Goal: Information Seeking & Learning: Compare options

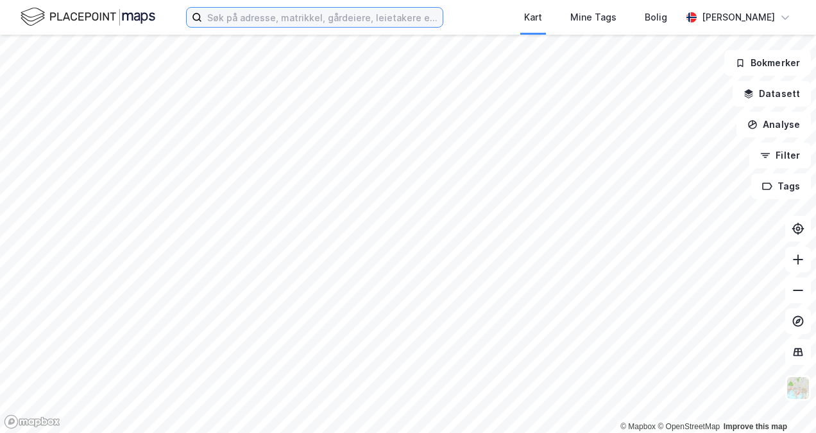
click at [298, 12] on input at bounding box center [322, 17] width 241 height 19
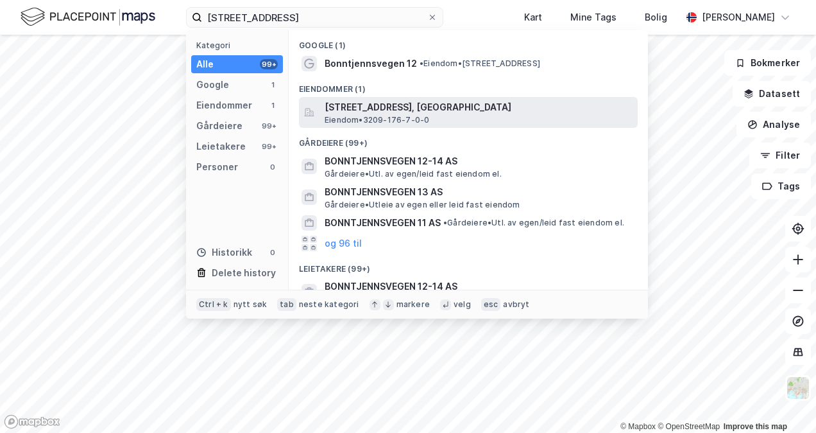
click at [439, 117] on div "[STREET_ADDRESS], [GEOGRAPHIC_DATA] • 3209-176-7-0-0" at bounding box center [480, 112] width 311 height 26
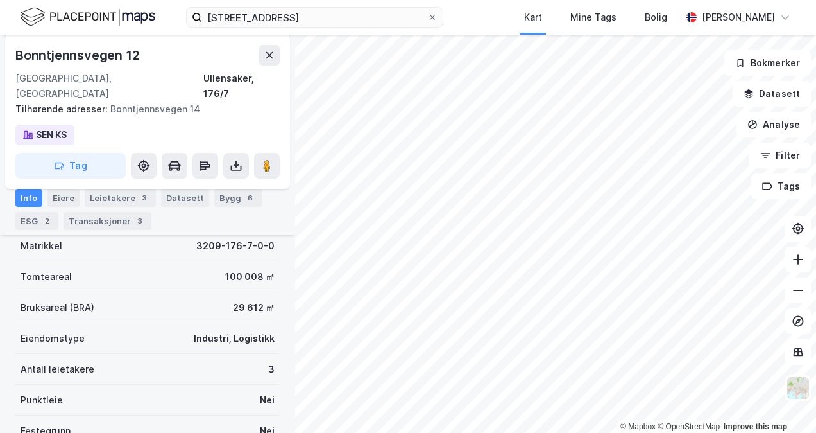
scroll to position [128, 0]
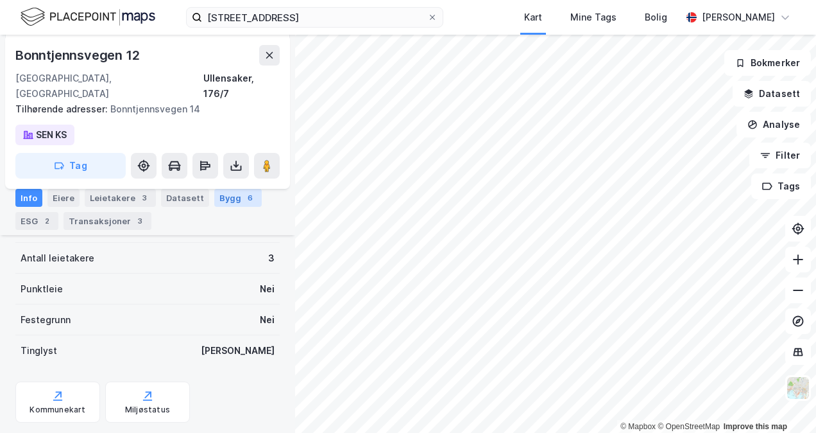
click at [244, 196] on div "6" at bounding box center [250, 197] width 13 height 13
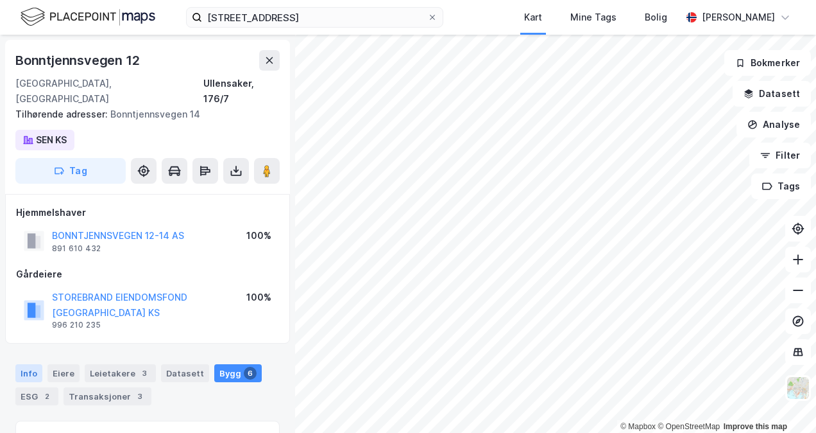
click at [39, 364] on div "Info [PERSON_NAME] 3 Datasett Bygg 6 ESG 2 Transaksjoner 3" at bounding box center [147, 384] width 264 height 41
click at [39, 364] on div "Info" at bounding box center [28, 373] width 27 height 18
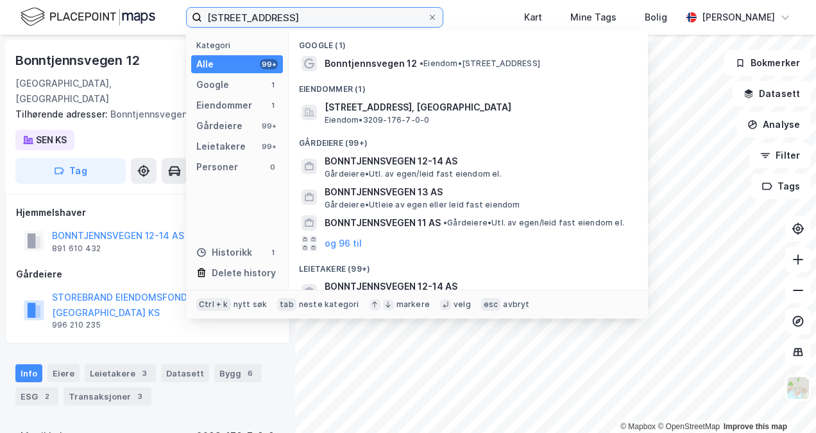
click at [283, 14] on input "[STREET_ADDRESS]" at bounding box center [314, 17] width 225 height 19
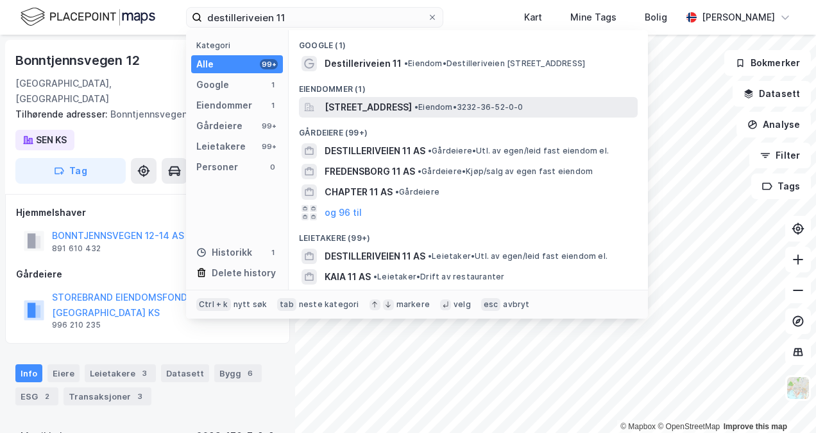
click at [409, 105] on span "[STREET_ADDRESS]" at bounding box center [368, 106] width 87 height 15
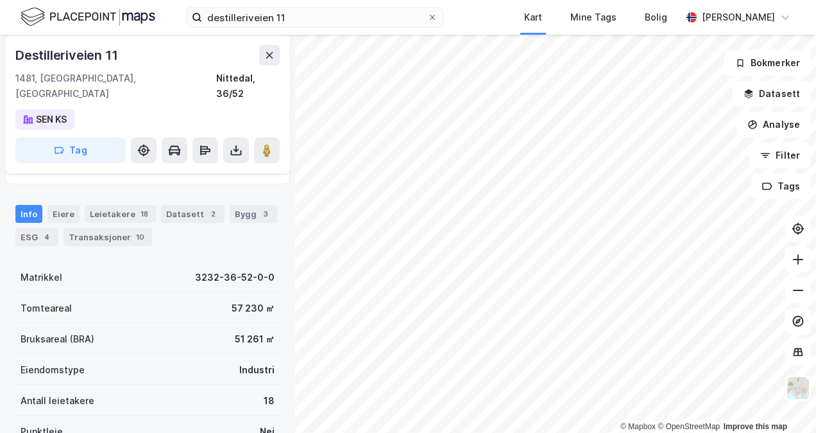
scroll to position [65, 0]
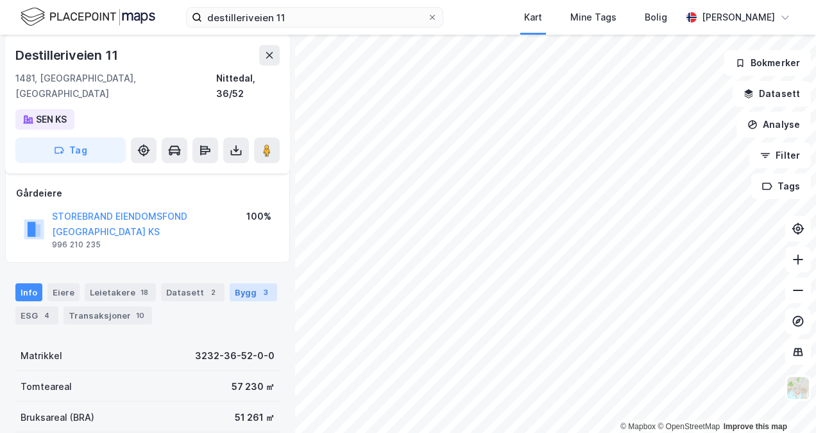
click at [242, 283] on div "Bygg 3" at bounding box center [253, 292] width 47 height 18
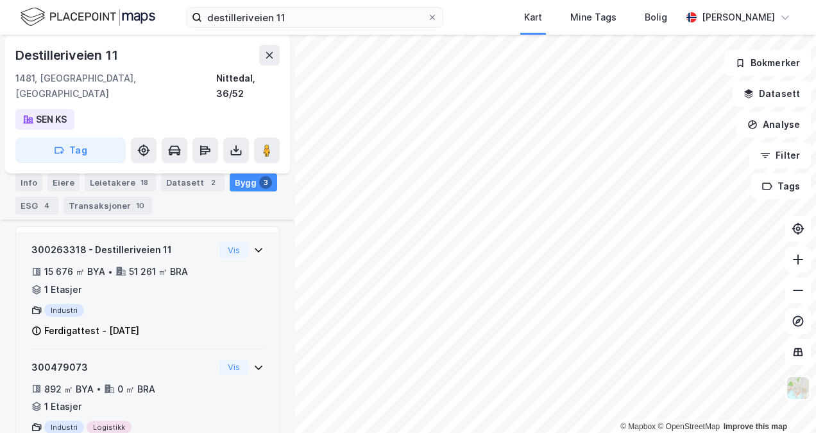
scroll to position [246, 0]
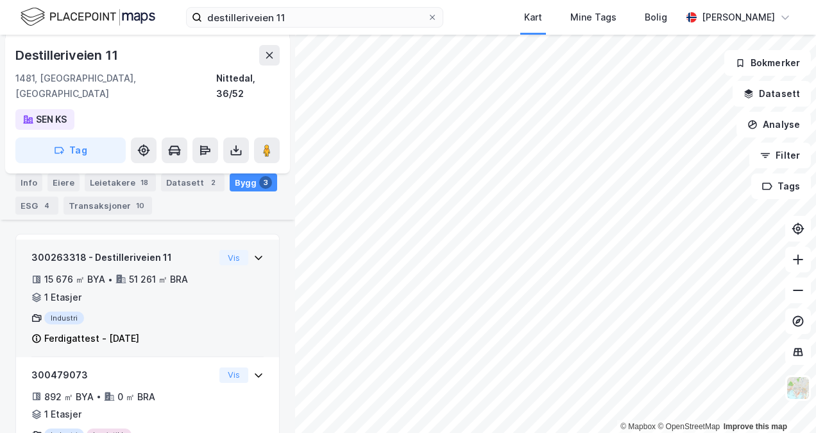
click at [253, 252] on icon at bounding box center [258, 257] width 10 height 10
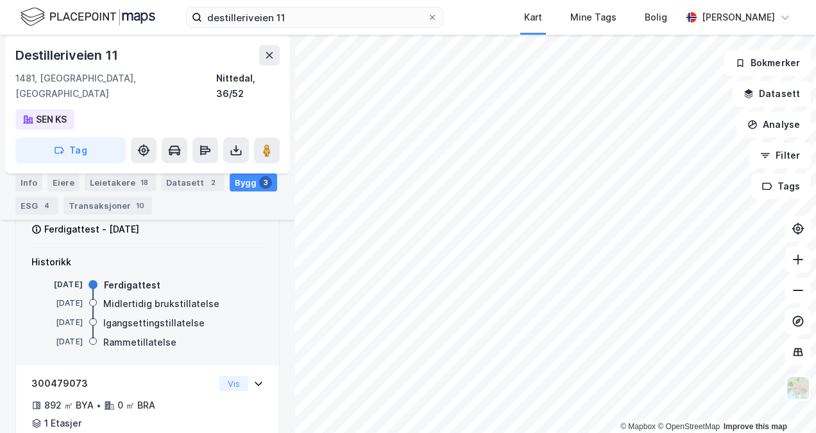
scroll to position [374, 0]
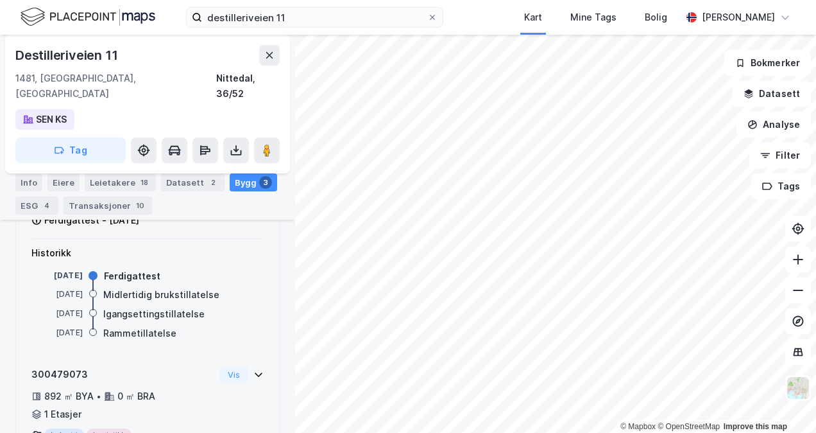
click at [253, 369] on icon at bounding box center [258, 374] width 10 height 10
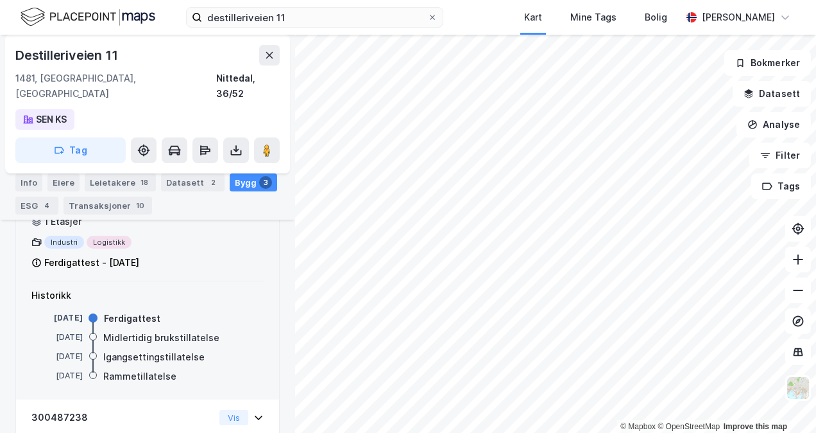
scroll to position [610, 0]
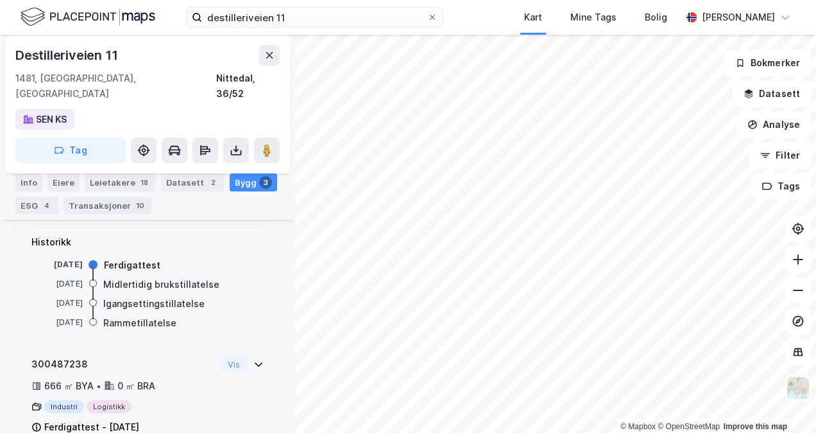
click at [253, 359] on icon at bounding box center [258, 364] width 10 height 10
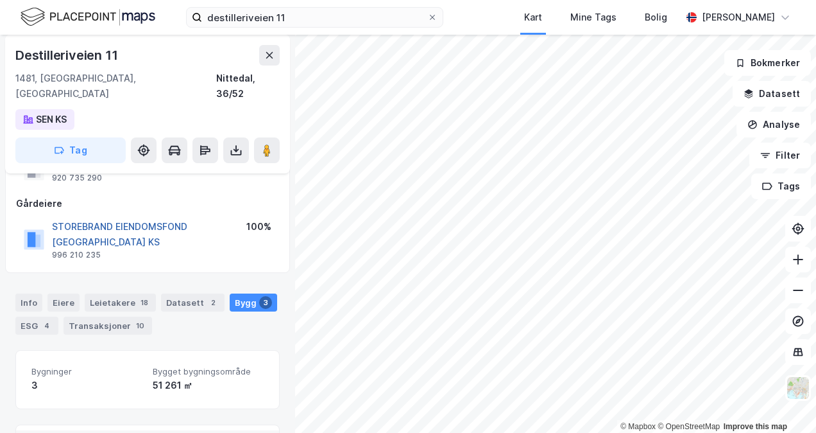
scroll to position [0, 0]
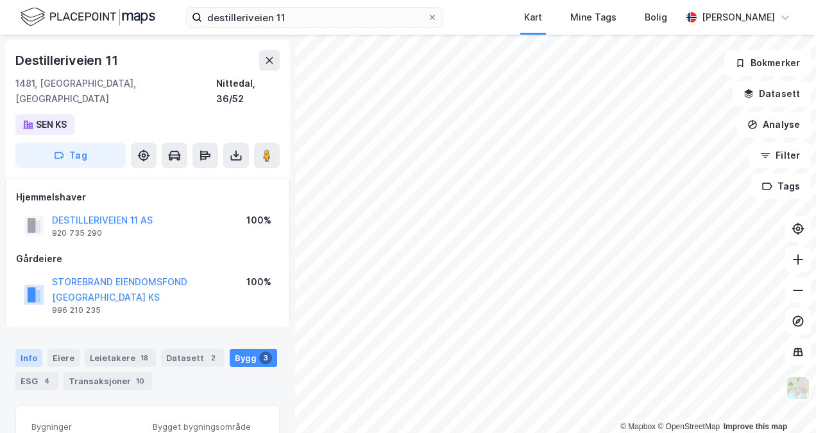
click at [34, 333] on div "Info [PERSON_NAME] 18 Datasett 2 Bygg 3 ESG 4 Transaksjoner 10" at bounding box center [147, 364] width 295 height 62
click at [35, 348] on div "Info" at bounding box center [28, 357] width 27 height 18
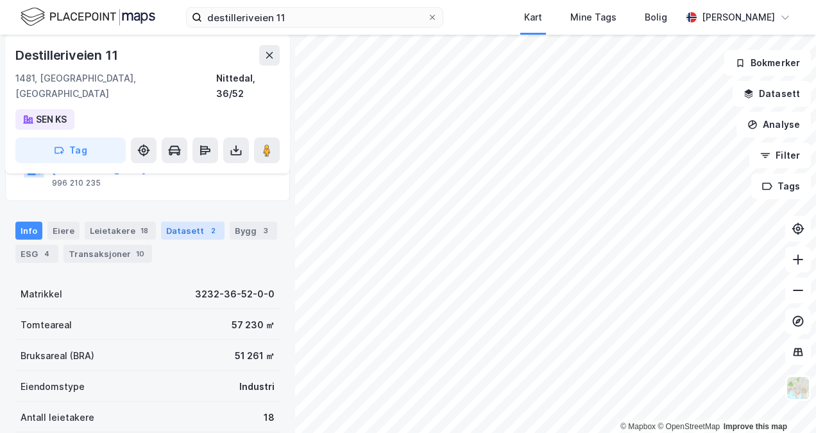
scroll to position [128, 0]
drag, startPoint x: 266, startPoint y: 289, endPoint x: 216, endPoint y: 292, distance: 50.1
click at [217, 307] on div "Tomteareal 57 230 ㎡" at bounding box center [147, 322] width 264 height 31
drag, startPoint x: 216, startPoint y: 292, endPoint x: 195, endPoint y: 292, distance: 21.2
click at [195, 307] on div "Tomteareal 57 230 ㎡" at bounding box center [147, 322] width 264 height 31
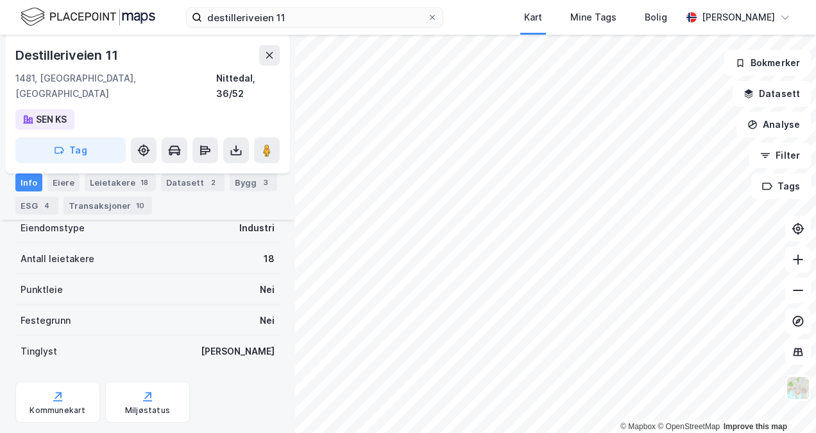
scroll to position [0, 0]
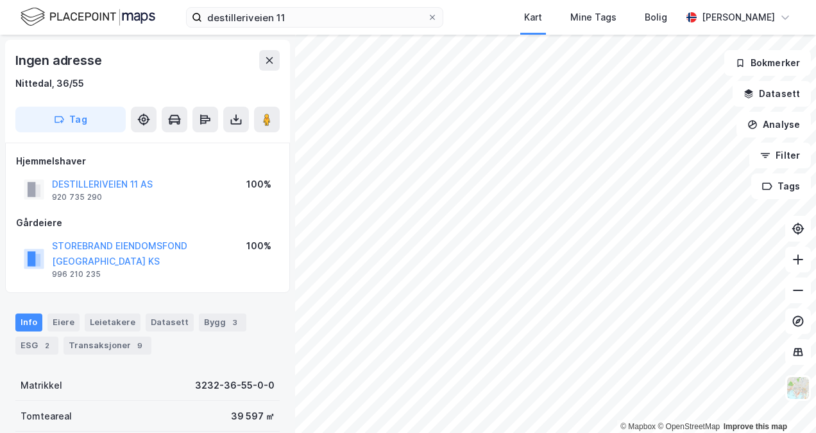
scroll to position [3, 0]
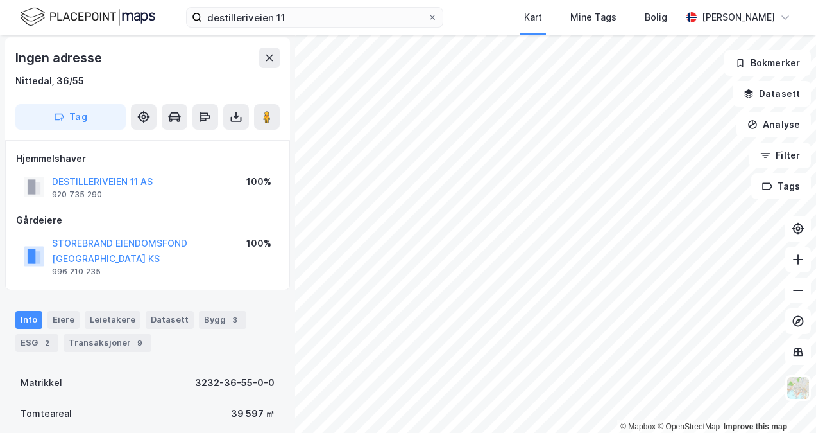
scroll to position [3, 0]
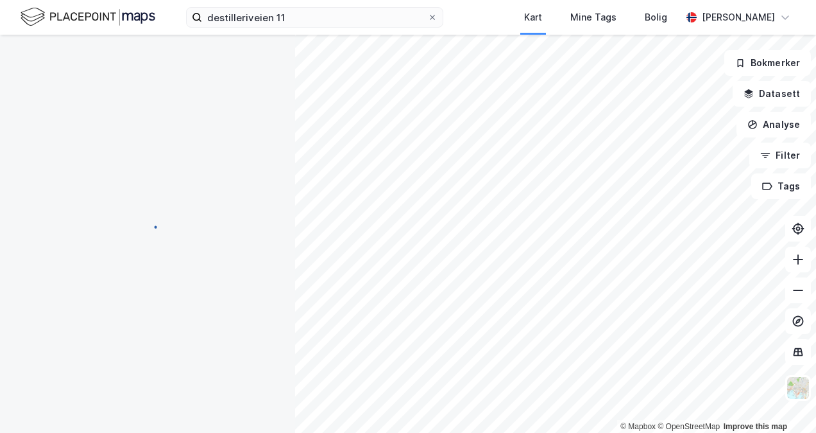
scroll to position [3, 0]
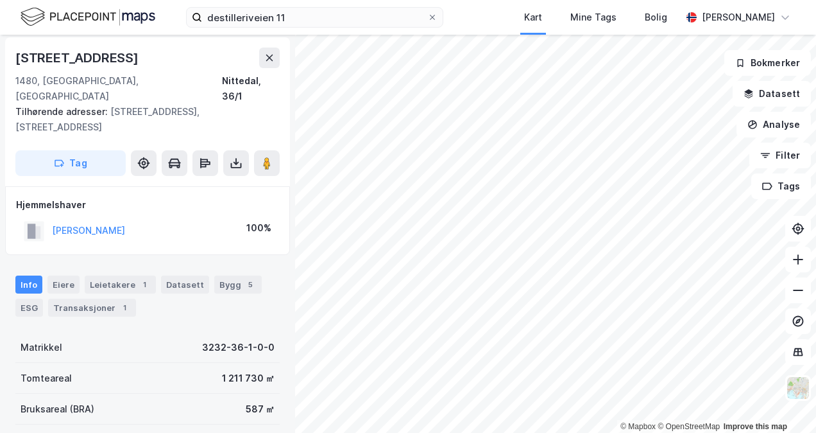
scroll to position [3, 0]
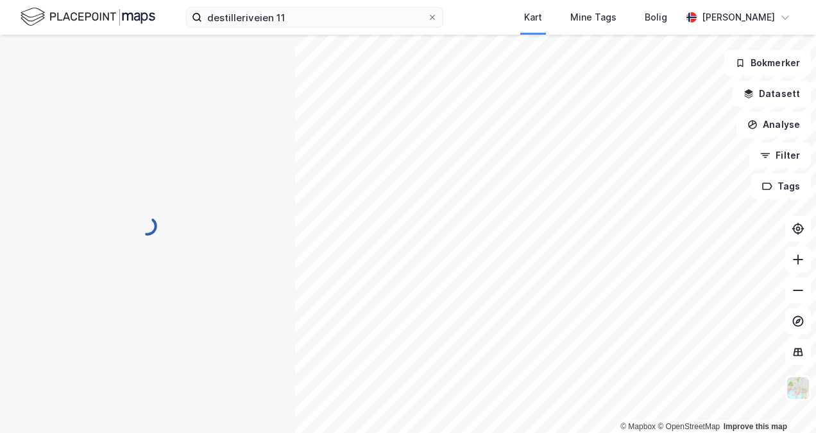
scroll to position [3, 0]
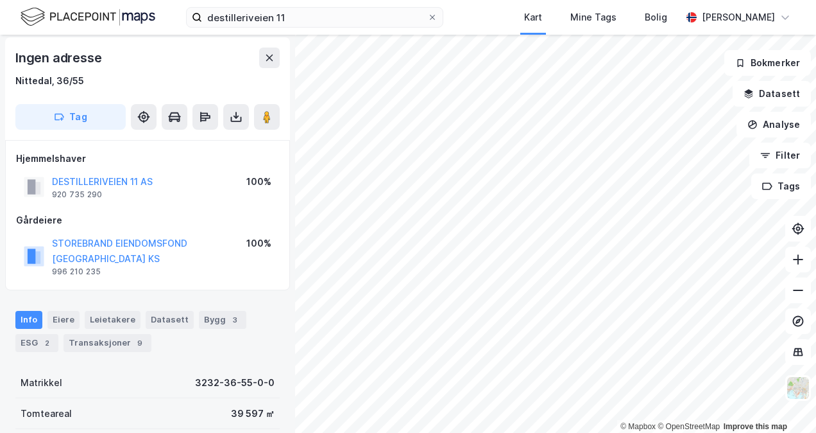
scroll to position [3, 0]
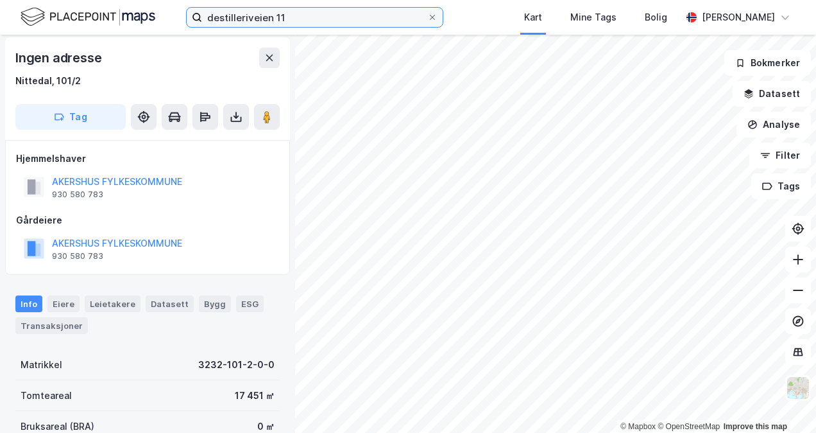
click at [223, 26] on input "destilleriveien 11" at bounding box center [314, 17] width 225 height 19
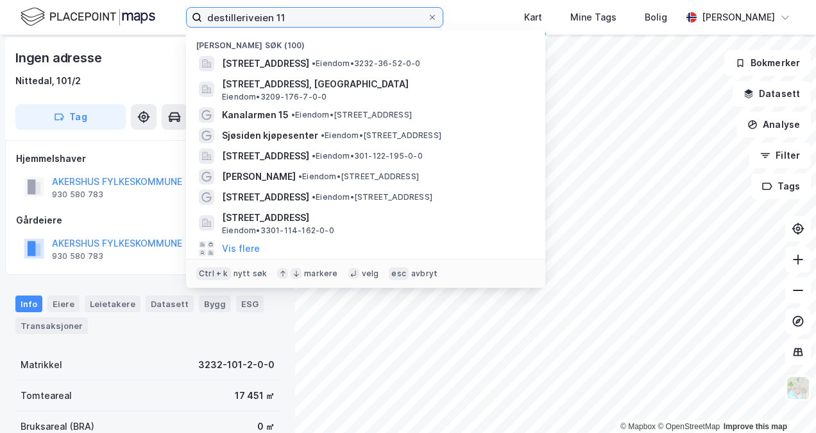
click at [223, 26] on input "destilleriveien 11" at bounding box center [314, 17] width 225 height 19
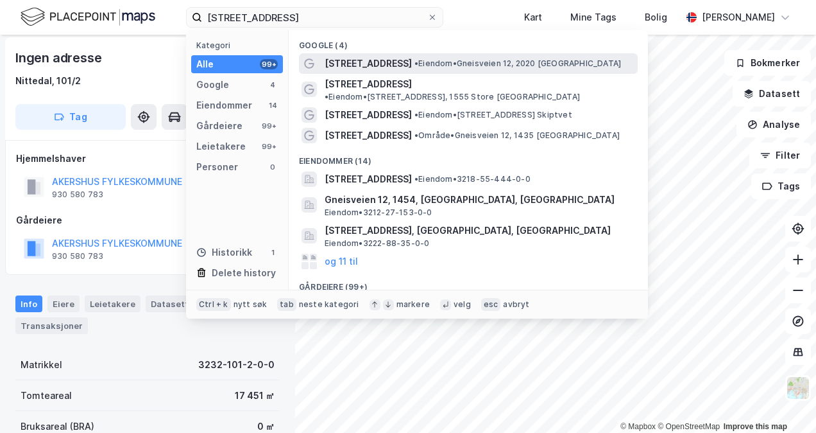
click at [454, 59] on span "• Eiendom • Gneisveien 12, 2020 [GEOGRAPHIC_DATA]" at bounding box center [518, 63] width 207 height 10
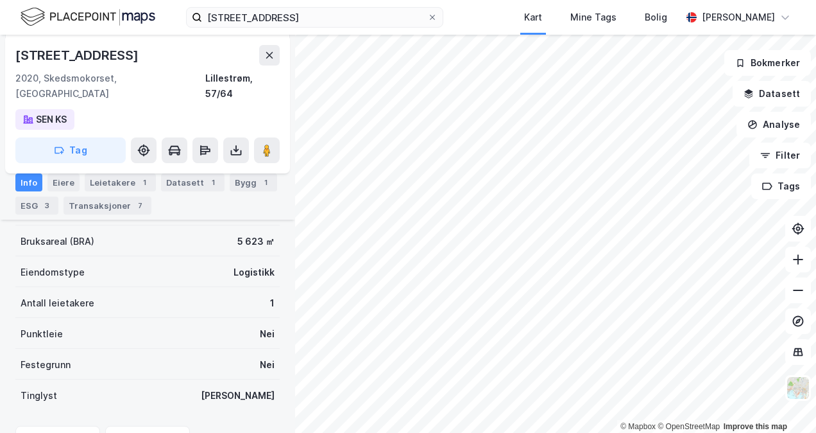
scroll to position [259, 0]
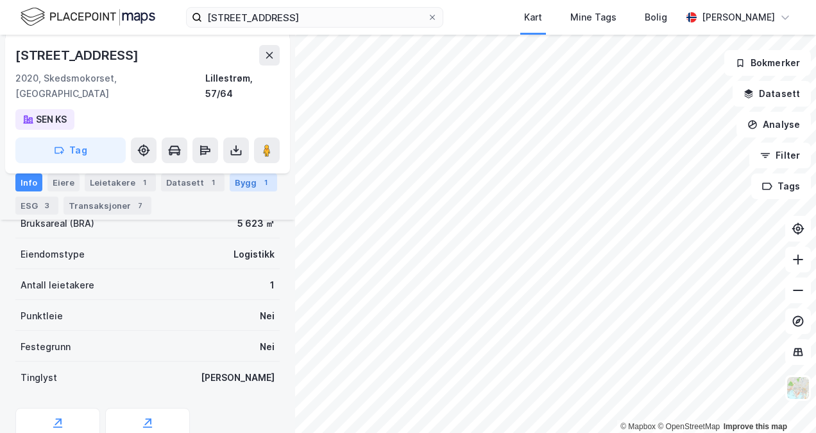
click at [230, 178] on div "Bygg 1" at bounding box center [253, 182] width 47 height 18
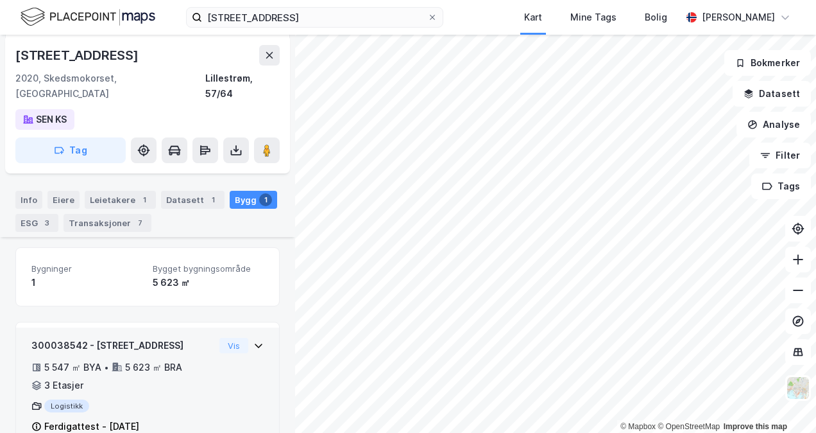
click at [253, 340] on icon at bounding box center [258, 345] width 10 height 10
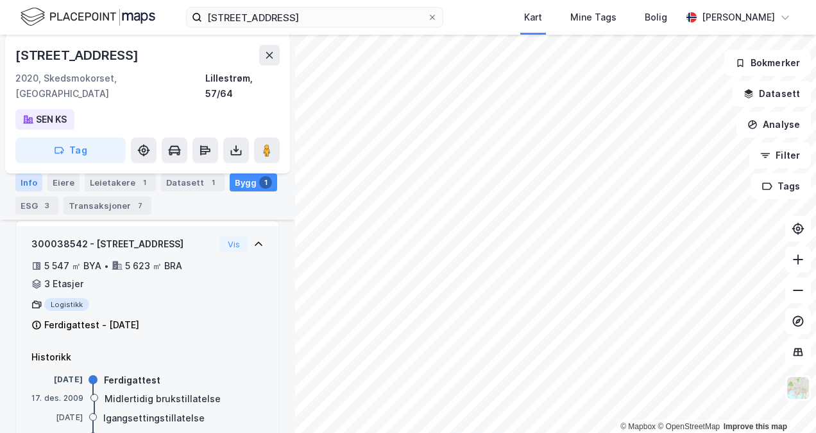
click at [22, 178] on div "Info" at bounding box center [28, 182] width 27 height 18
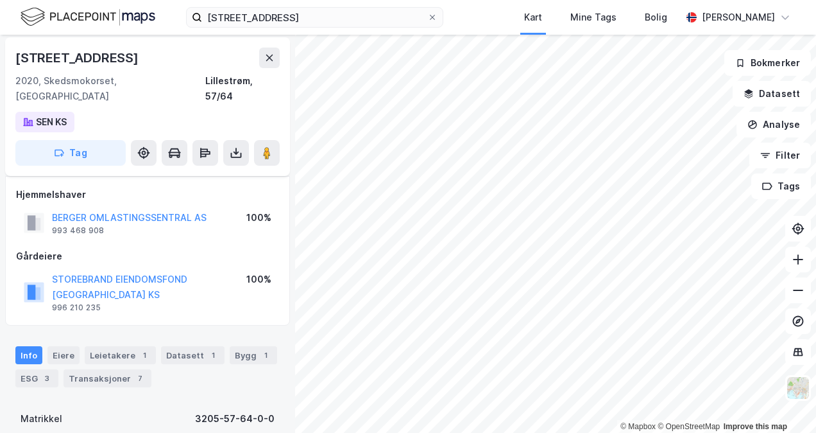
scroll to position [67, 0]
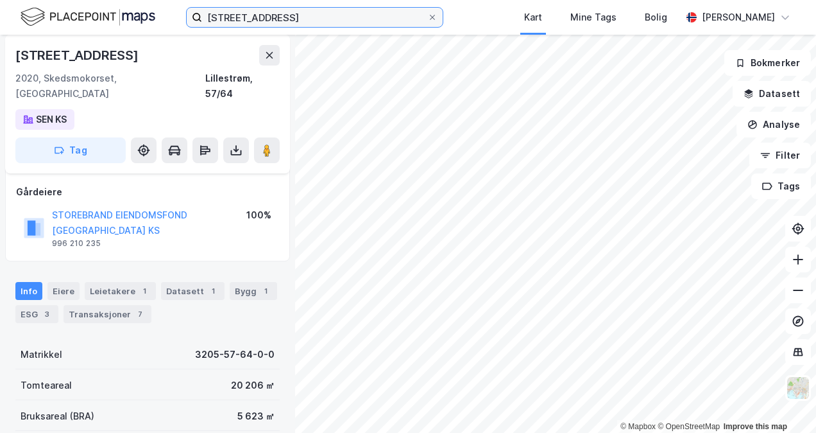
click at [267, 15] on input "[STREET_ADDRESS]" at bounding box center [314, 17] width 225 height 19
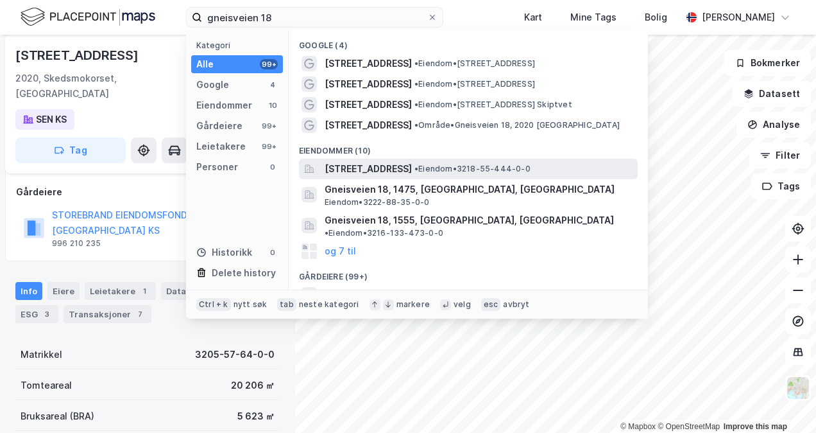
click at [418, 169] on span "•" at bounding box center [417, 169] width 4 height 10
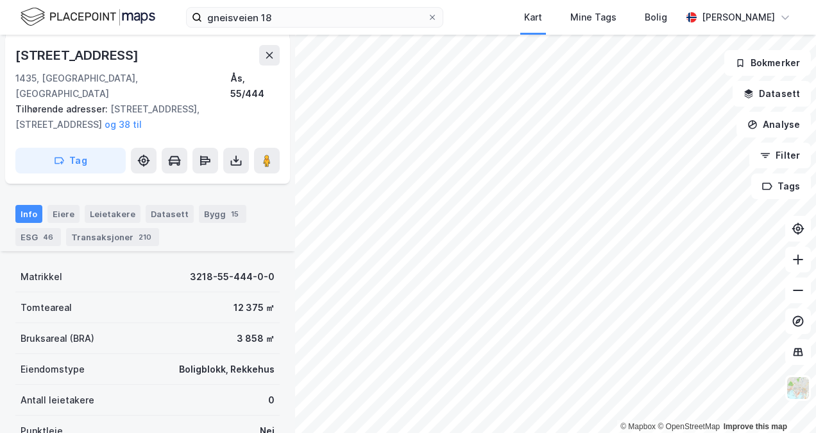
scroll to position [195, 0]
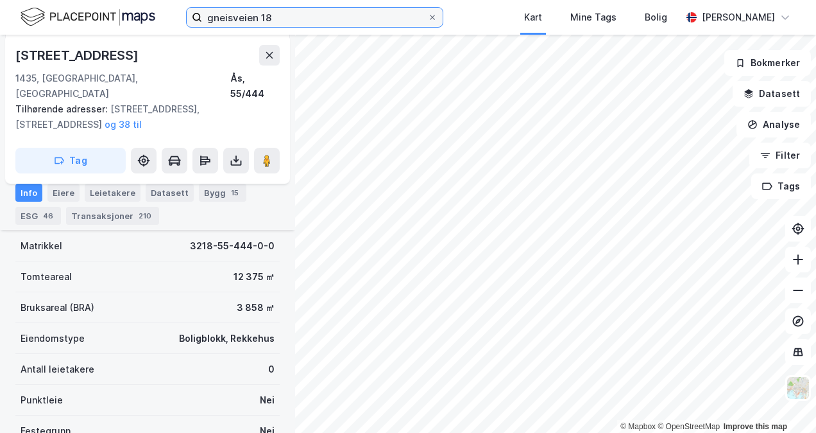
click at [299, 14] on input "gneisveien 18" at bounding box center [314, 17] width 225 height 19
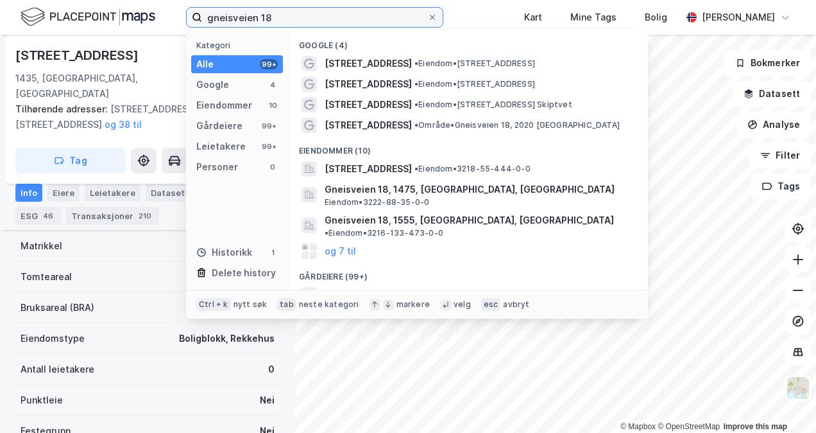
click at [299, 14] on input "gneisveien 18" at bounding box center [314, 17] width 225 height 19
click at [305, 15] on input "gneisveien 18" at bounding box center [314, 17] width 225 height 19
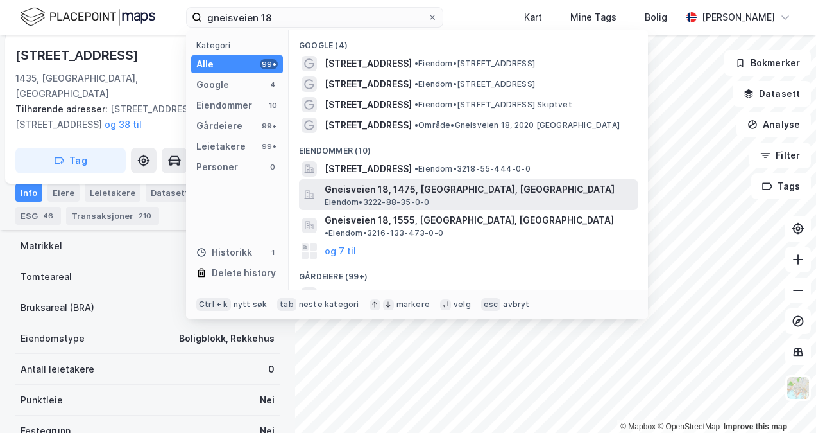
click at [461, 192] on span "Gneisveien 18, 1475, [GEOGRAPHIC_DATA], [GEOGRAPHIC_DATA]" at bounding box center [479, 189] width 308 height 15
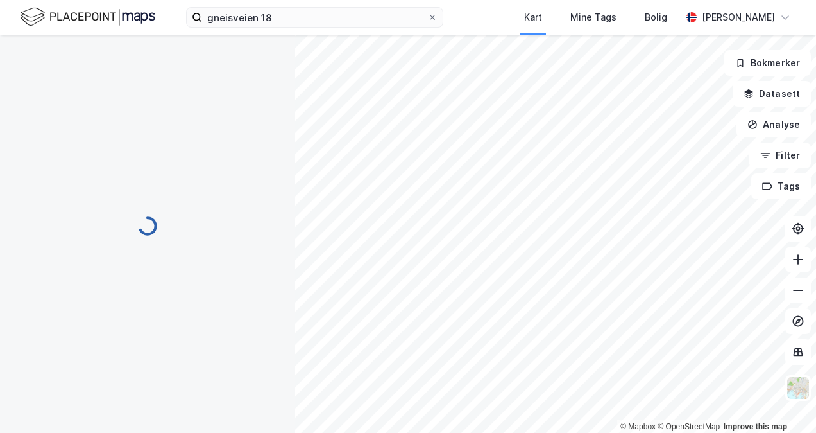
scroll to position [195, 0]
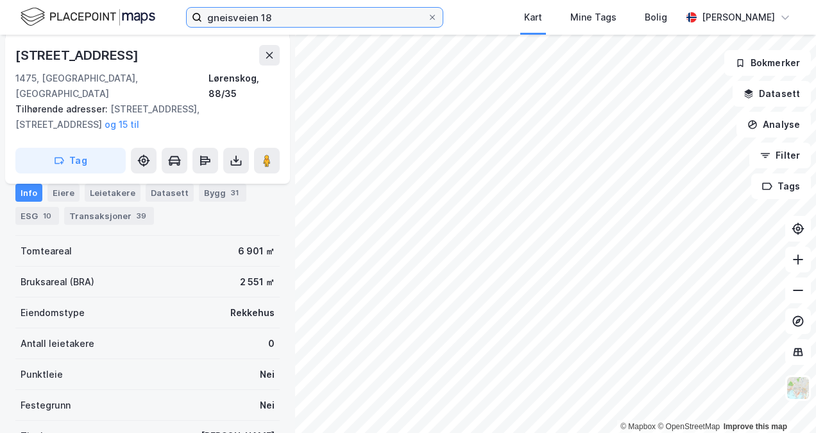
click at [315, 24] on input "gneisveien 18" at bounding box center [314, 17] width 225 height 19
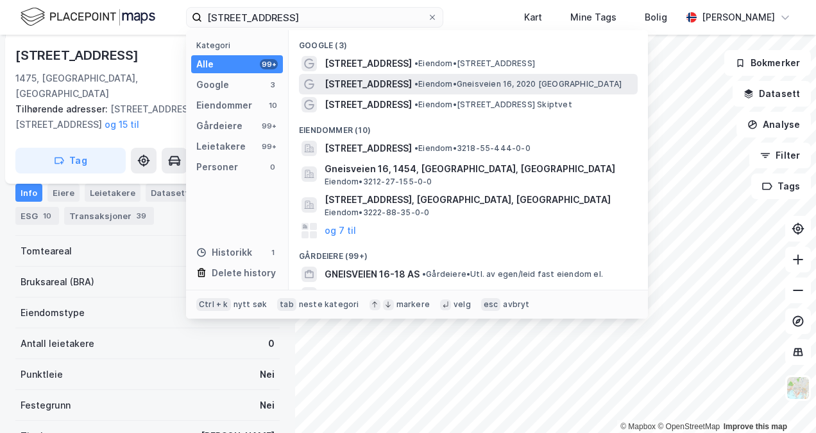
click at [388, 89] on div "[STREET_ADDRESS] • Eiendom • Gneisveien 16, 2020 [GEOGRAPHIC_DATA]" at bounding box center [480, 83] width 311 height 15
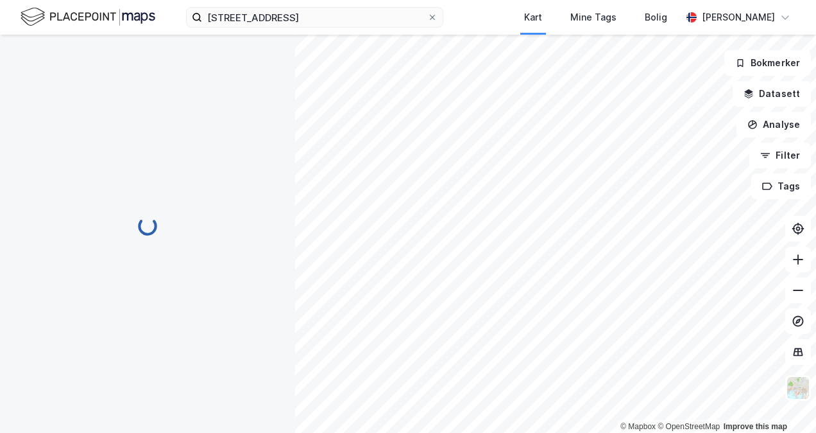
scroll to position [195, 0]
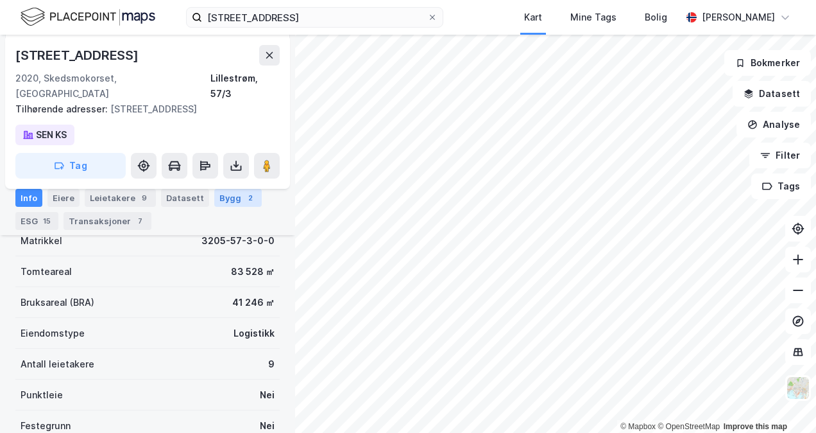
click at [248, 197] on div "Bygg 2" at bounding box center [237, 198] width 47 height 18
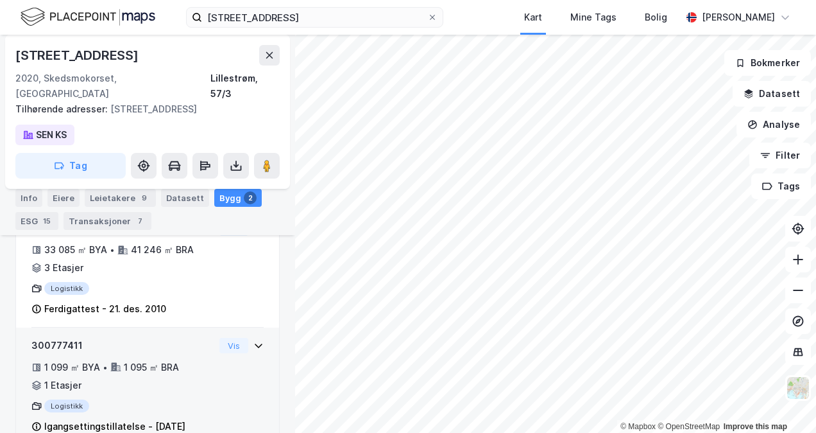
scroll to position [300, 0]
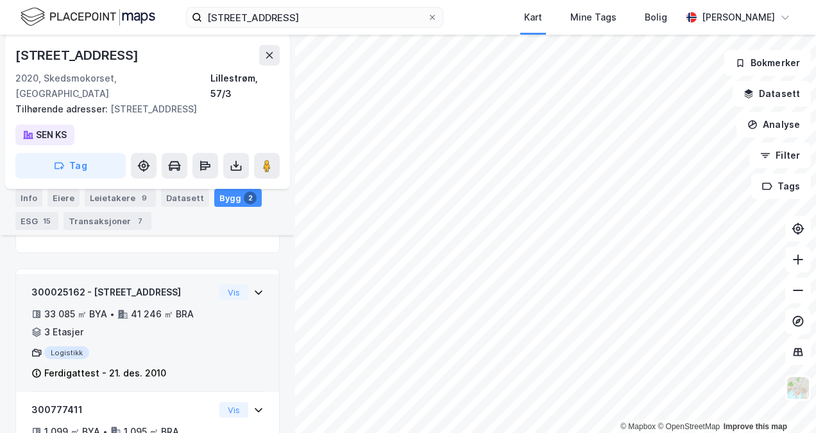
click at [253, 287] on icon at bounding box center [258, 292] width 10 height 10
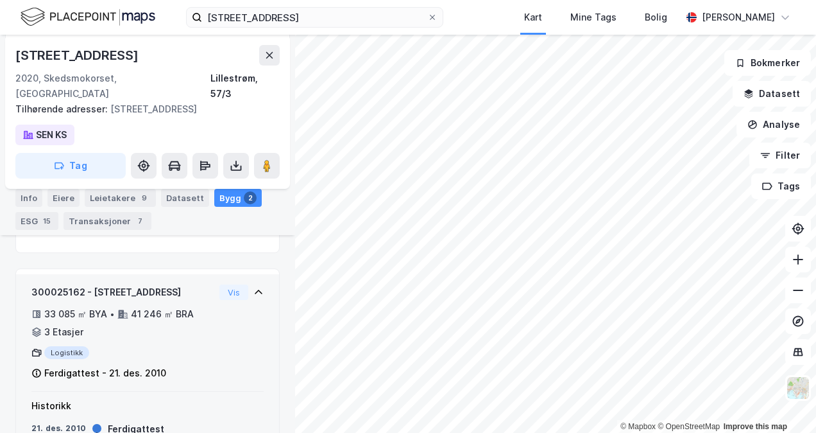
click at [253, 287] on icon at bounding box center [258, 292] width 10 height 10
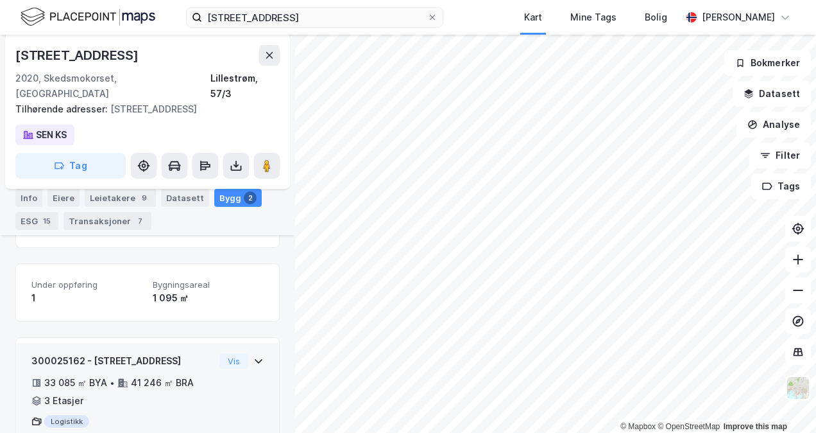
scroll to position [0, 0]
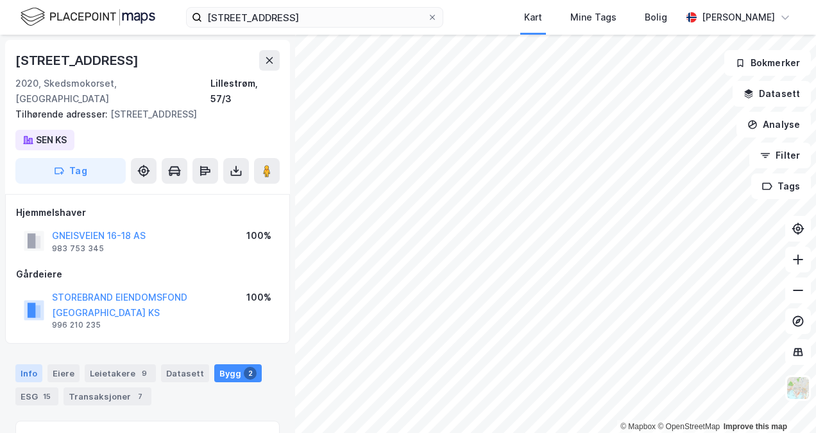
click at [38, 364] on div "Info" at bounding box center [28, 373] width 27 height 18
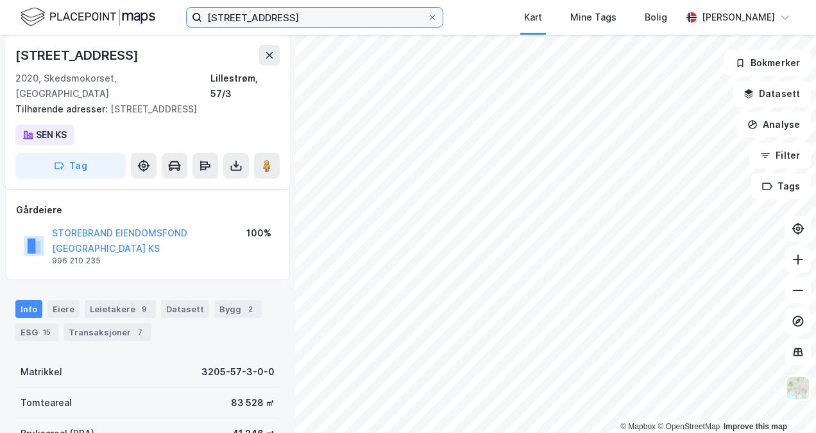
click at [239, 15] on input "[STREET_ADDRESS]" at bounding box center [314, 17] width 225 height 19
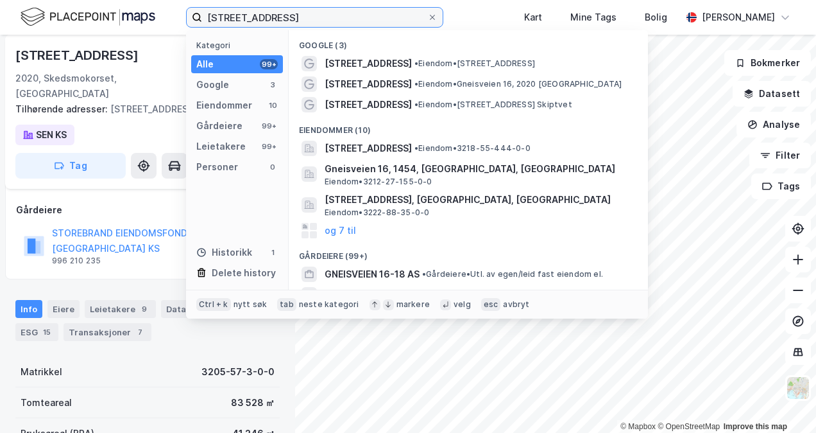
click at [239, 15] on input "[STREET_ADDRESS]" at bounding box center [314, 17] width 225 height 19
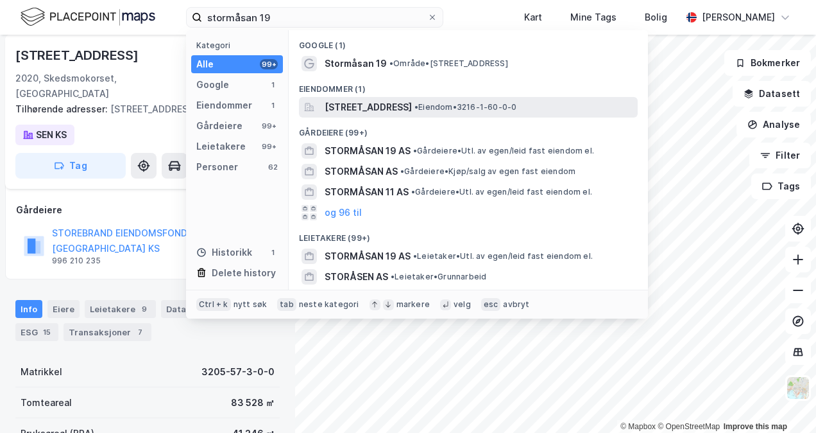
click at [394, 100] on span "[STREET_ADDRESS]" at bounding box center [368, 106] width 87 height 15
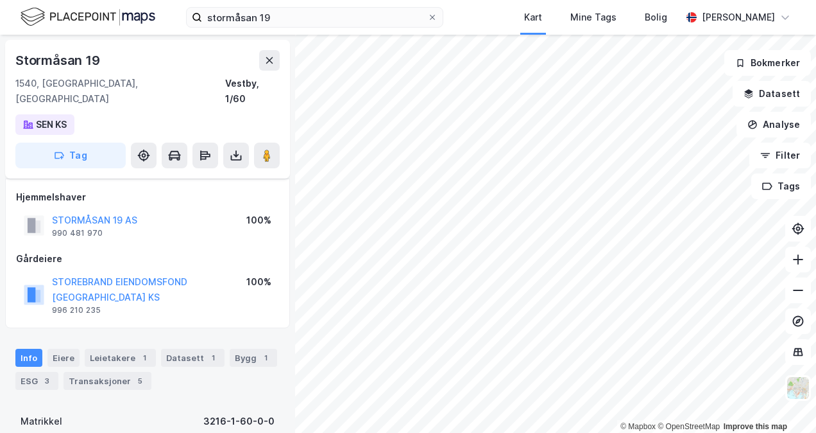
scroll to position [64, 0]
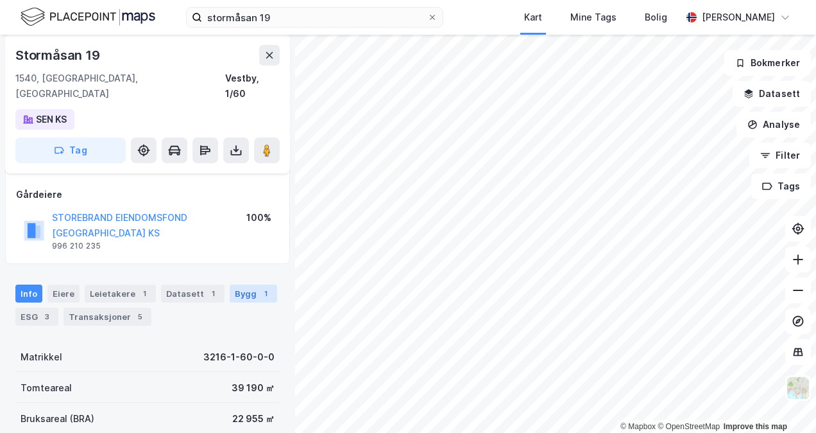
click at [230, 284] on div "Bygg 1" at bounding box center [253, 293] width 47 height 18
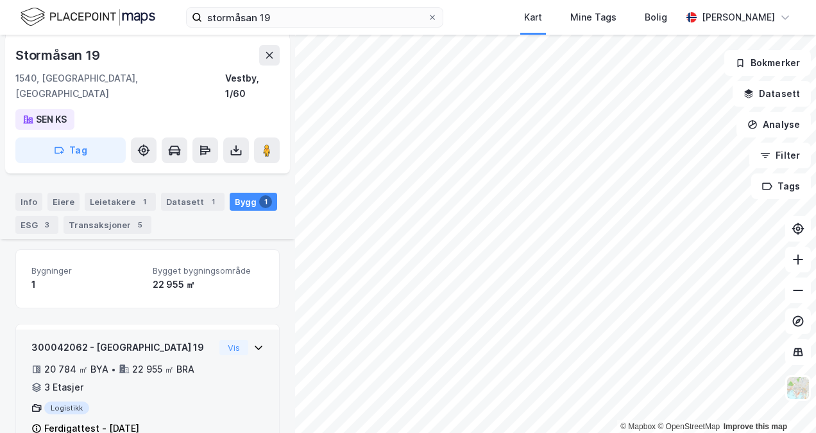
scroll to position [158, 0]
click at [262, 327] on div "300042062 - [GEOGRAPHIC_DATA] 19 20 784 ㎡ BYA • 22 955 ㎡ BRA • 3 Etasjer Logist…" at bounding box center [147, 385] width 263 height 117
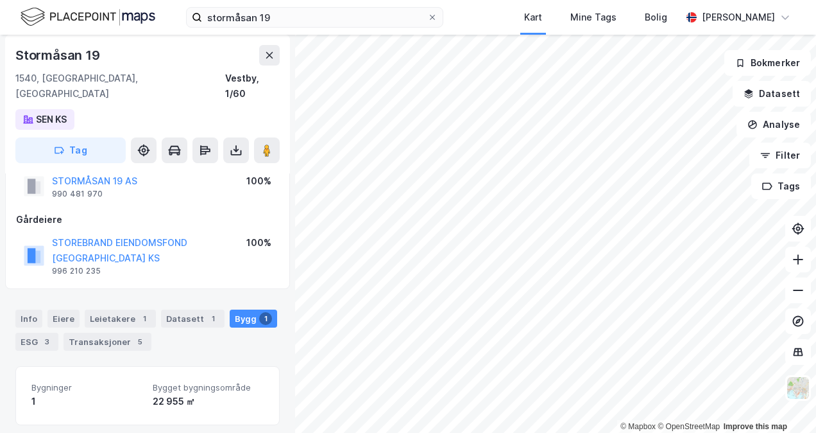
scroll to position [0, 0]
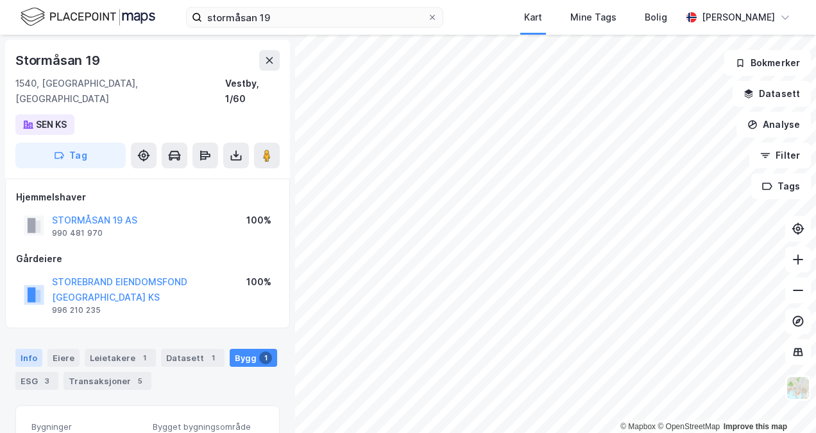
click at [30, 348] on div "Info" at bounding box center [28, 357] width 27 height 18
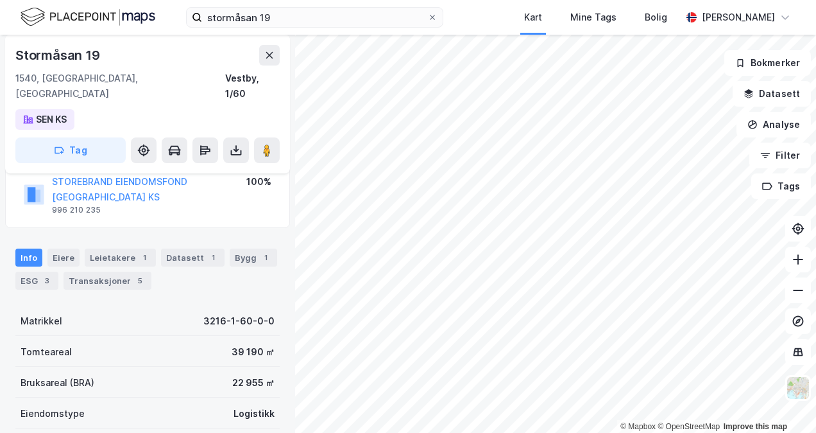
scroll to position [128, 0]
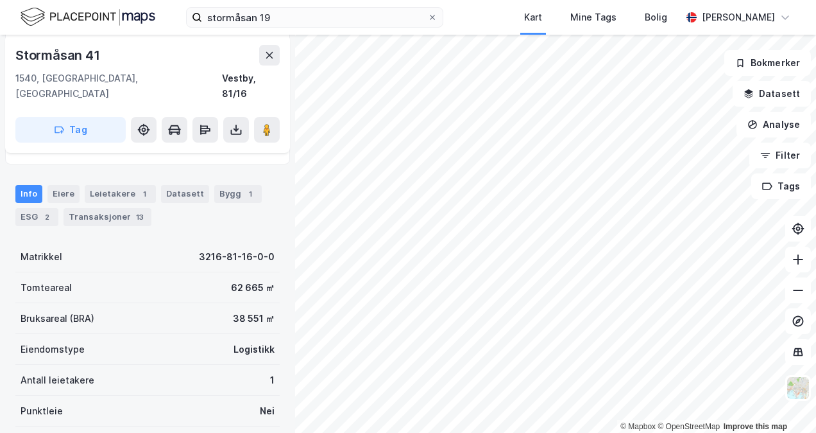
scroll to position [128, 0]
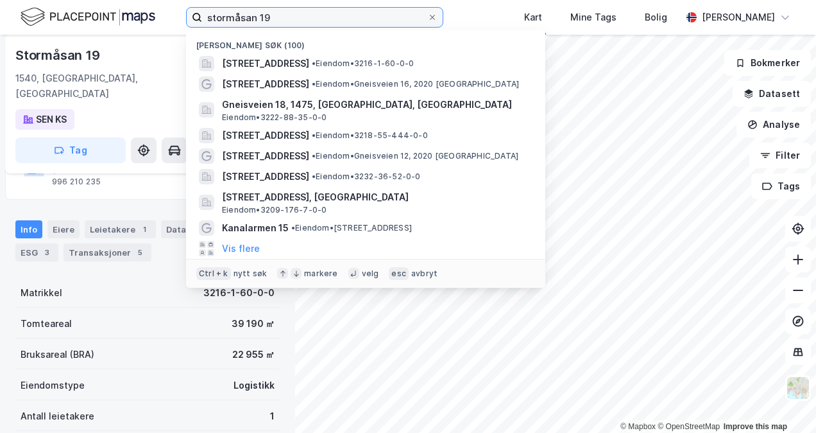
click at [286, 18] on input "stormåsan 19" at bounding box center [314, 17] width 225 height 19
click at [284, 18] on input "stormåsan 19" at bounding box center [314, 17] width 225 height 19
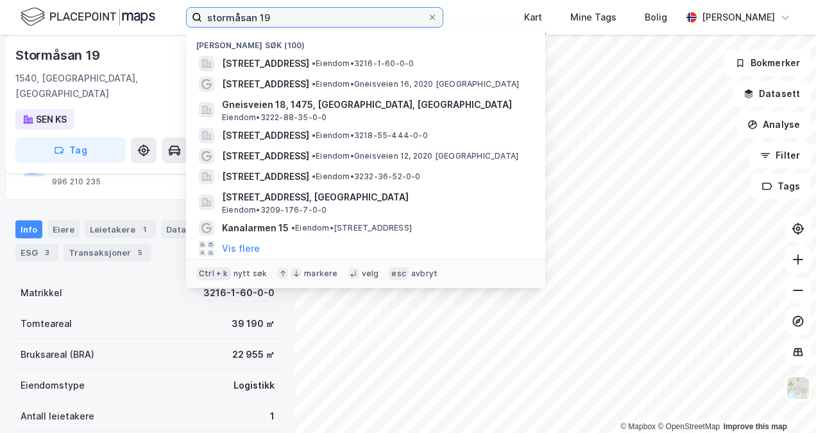
click at [284, 18] on input "stormåsan 19" at bounding box center [314, 17] width 225 height 19
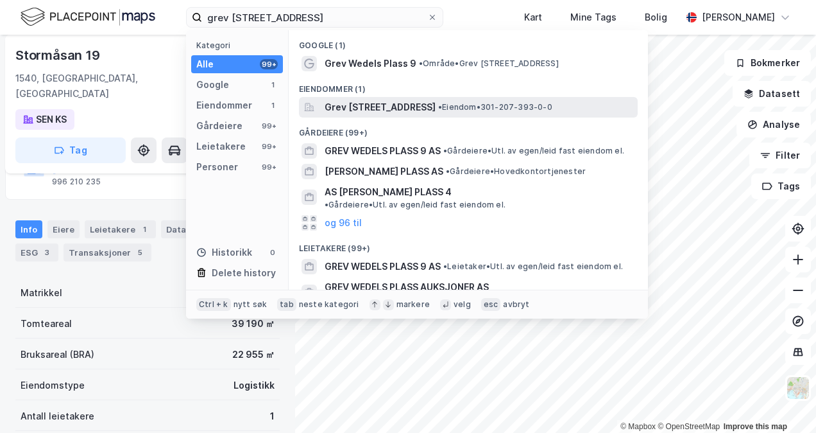
click at [393, 99] on span "Grev [STREET_ADDRESS]" at bounding box center [380, 106] width 111 height 15
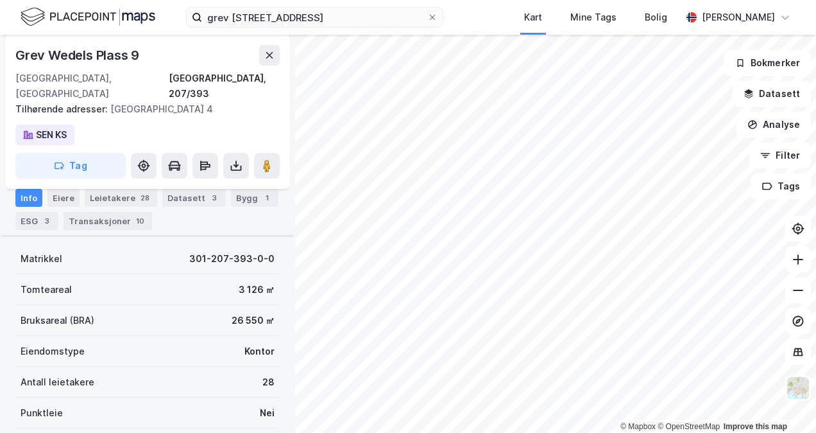
scroll to position [193, 0]
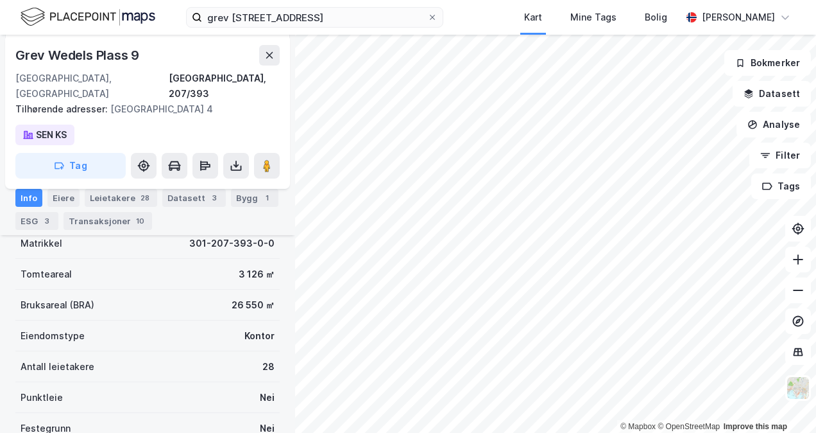
click at [239, 202] on div "Bygg 1" at bounding box center [254, 198] width 47 height 18
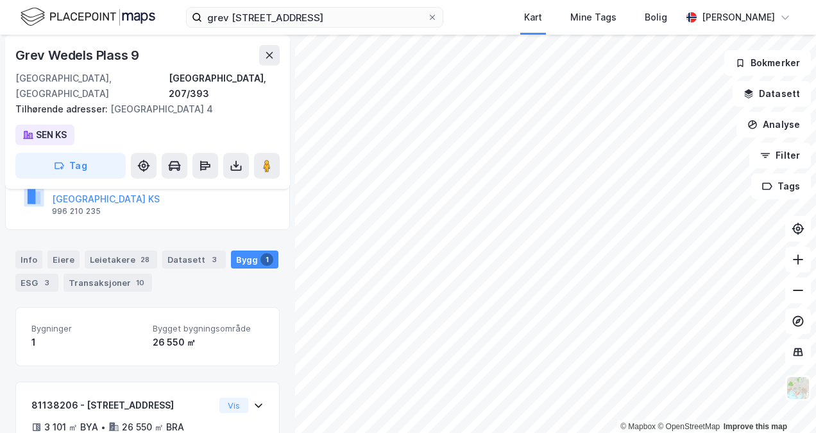
scroll to position [173, 0]
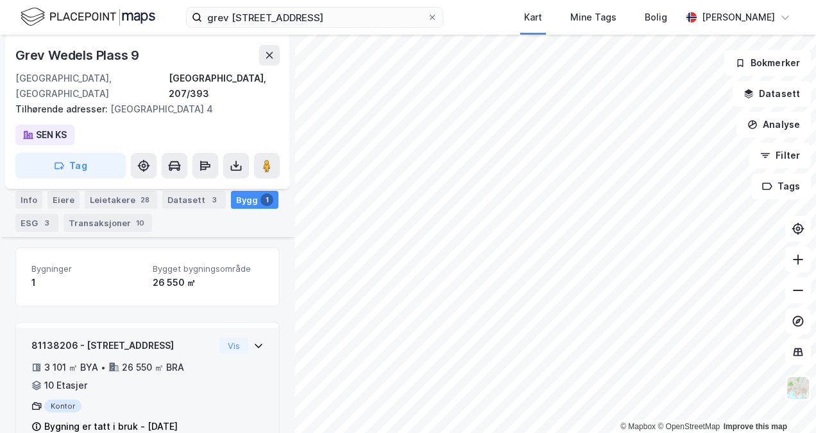
click at [261, 329] on div "81138206 - [STREET_ADDRESS] 3 101 ㎡ BYA • 26 550 ㎡ BRA • 10 Etasjer Kontor Bygn…" at bounding box center [147, 385] width 263 height 117
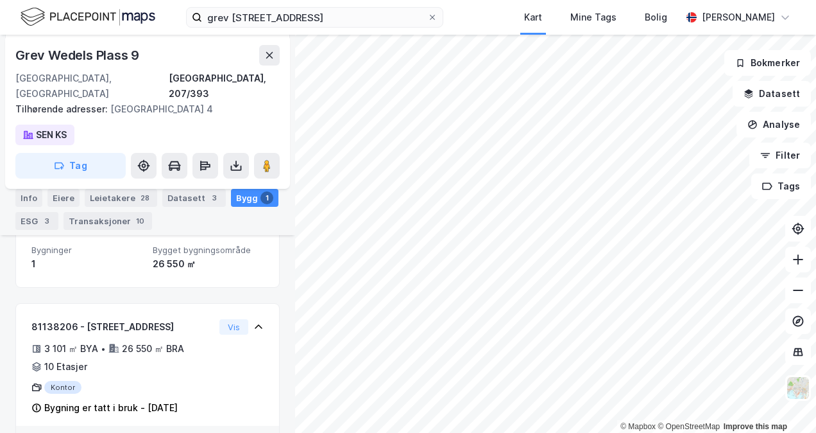
scroll to position [15, 0]
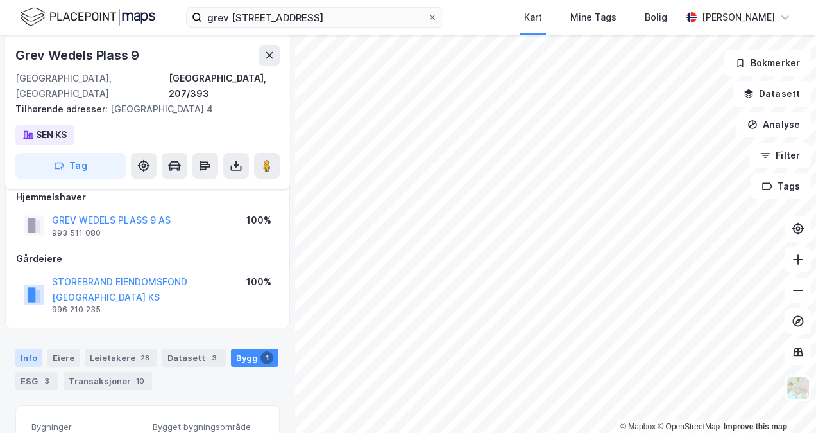
click at [28, 348] on div "Info" at bounding box center [28, 357] width 27 height 18
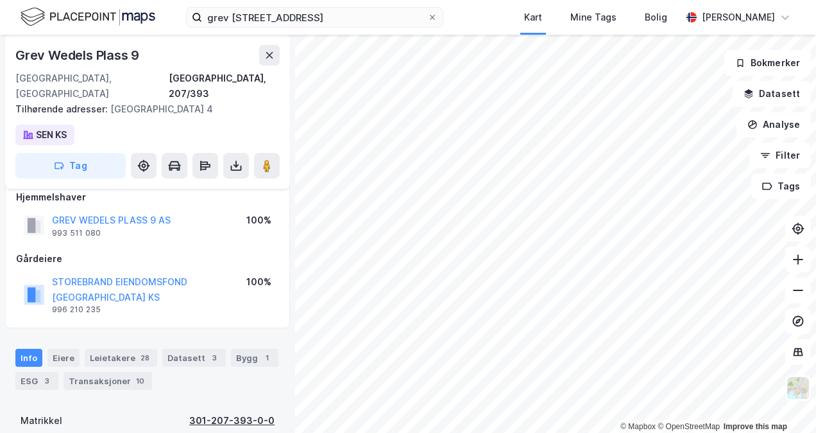
scroll to position [80, 0]
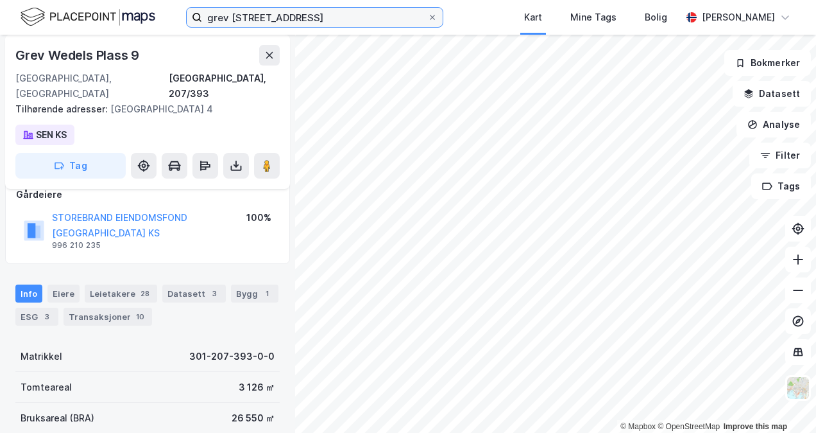
click at [265, 23] on input "grev [STREET_ADDRESS]" at bounding box center [314, 17] width 225 height 19
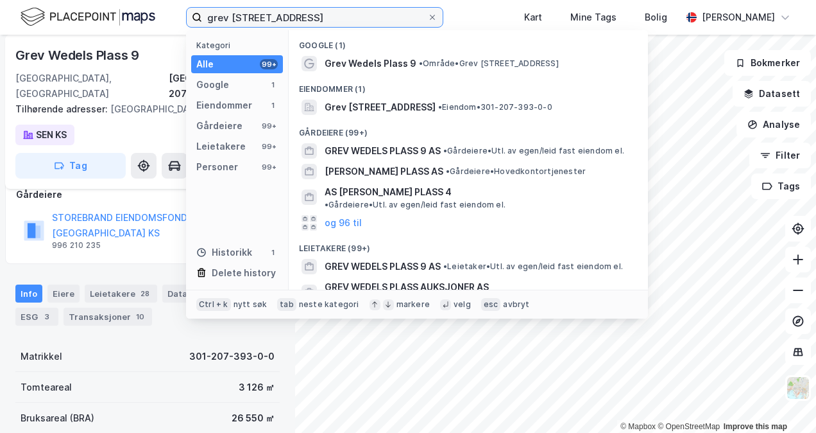
click at [265, 23] on input "grev [STREET_ADDRESS]" at bounding box center [314, 17] width 225 height 19
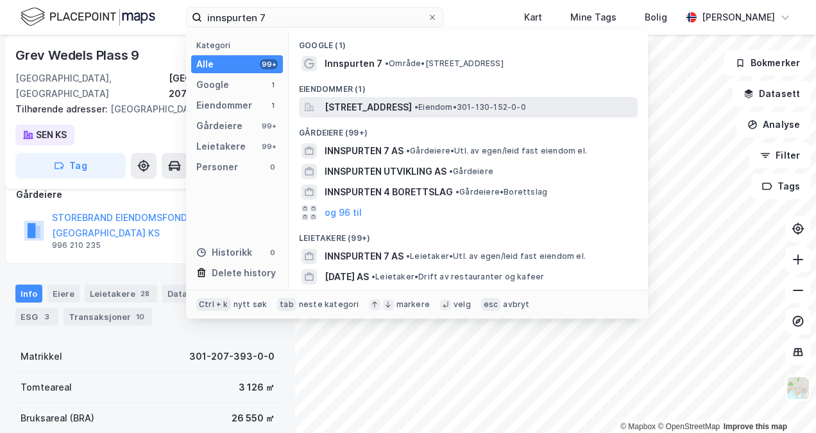
click at [412, 105] on span "[STREET_ADDRESS]" at bounding box center [368, 106] width 87 height 15
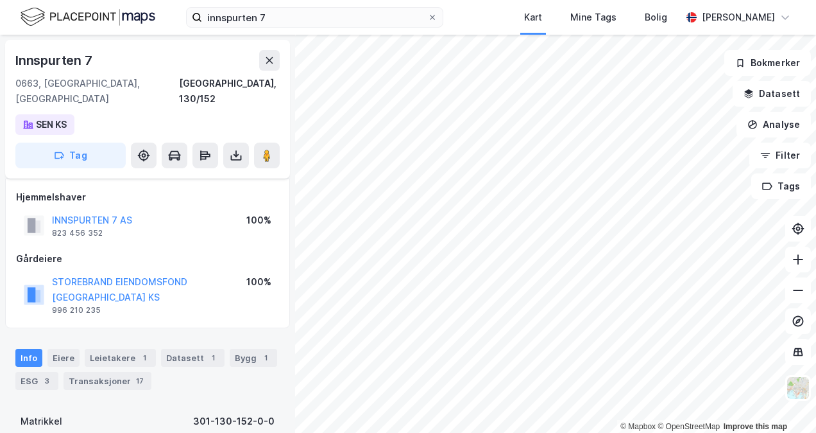
scroll to position [80, 0]
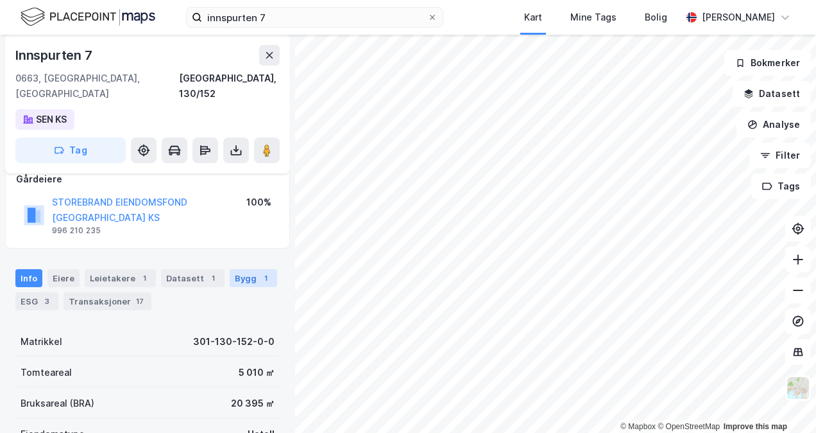
click at [241, 269] on div "Bygg 1" at bounding box center [253, 278] width 47 height 18
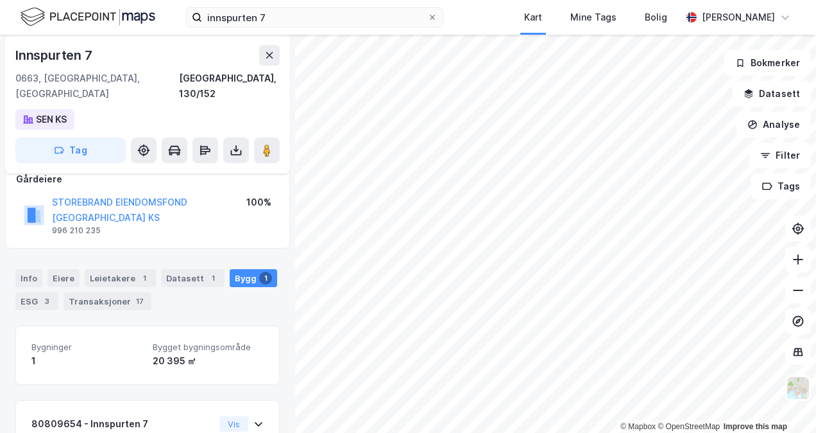
scroll to position [158, 0]
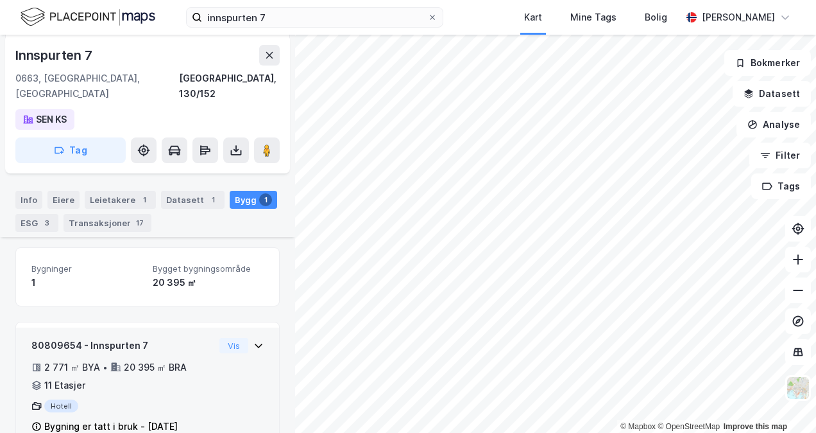
click at [255, 327] on div "80809654 - Innspurten 7 2 771 ㎡ BYA • 20 395 ㎡ BRA • 11 Etasjer Hotell Bygning …" at bounding box center [147, 385] width 263 height 117
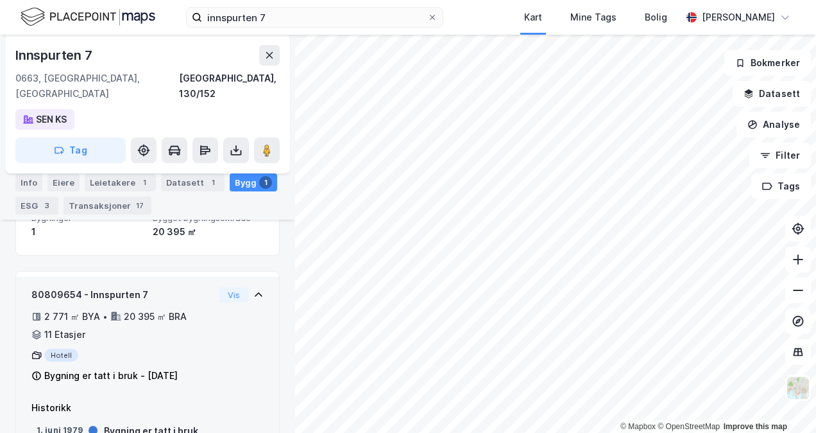
scroll to position [237, 0]
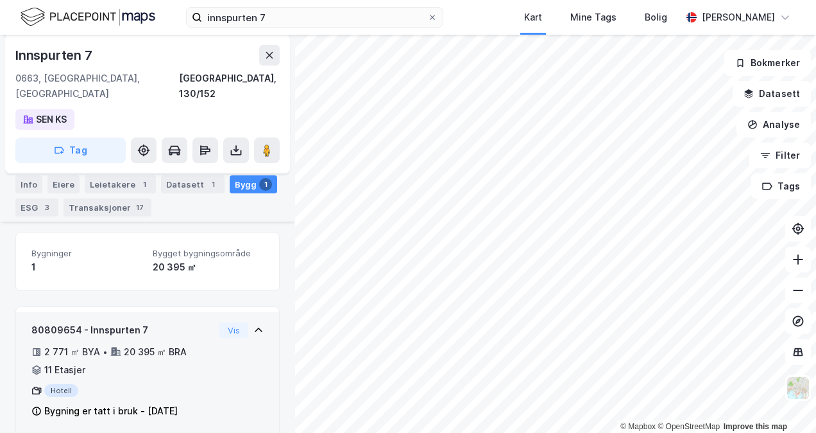
click at [253, 325] on icon at bounding box center [258, 330] width 10 height 10
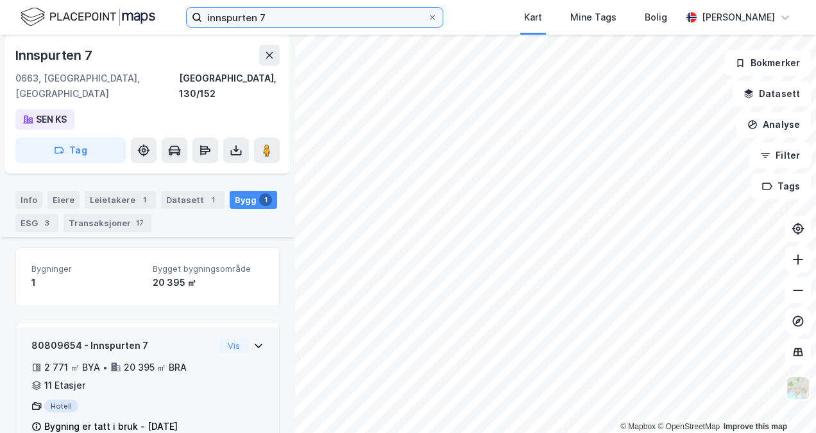
click at [316, 21] on input "innspurten 7" at bounding box center [314, 17] width 225 height 19
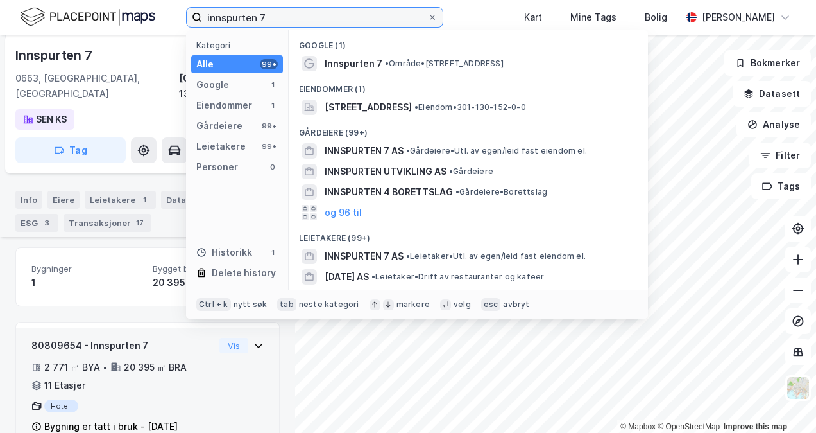
click at [315, 21] on input "innspurten 7" at bounding box center [314, 17] width 225 height 19
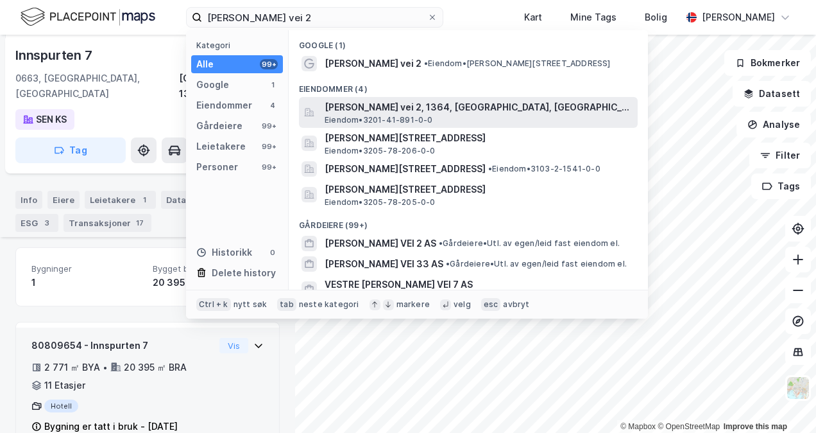
click at [408, 100] on span "[PERSON_NAME] vei 2, 1364, [GEOGRAPHIC_DATA], [GEOGRAPHIC_DATA]" at bounding box center [479, 106] width 308 height 15
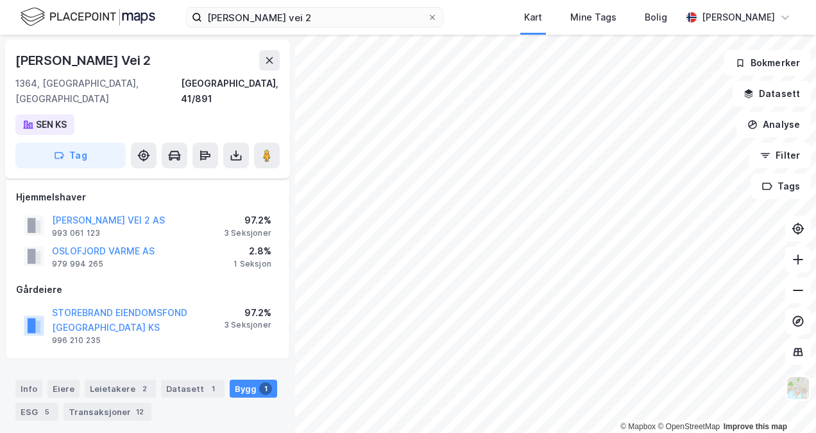
scroll to position [131, 0]
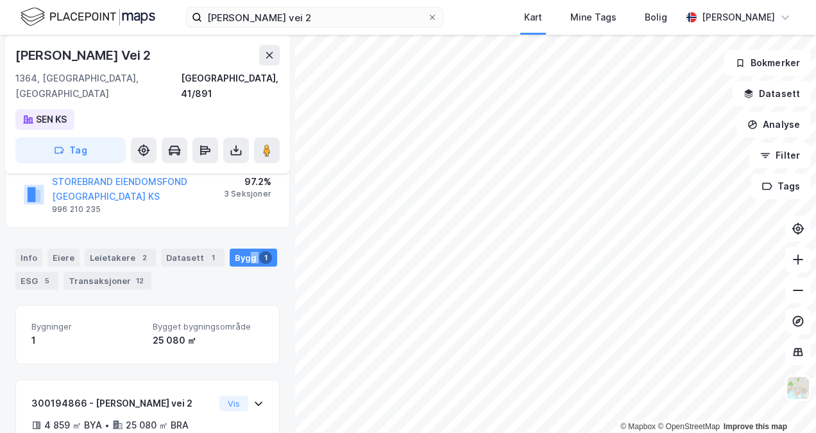
click at [242, 248] on div "Bygg 1" at bounding box center [253, 257] width 47 height 18
drag, startPoint x: 242, startPoint y: 247, endPoint x: 255, endPoint y: 373, distance: 126.4
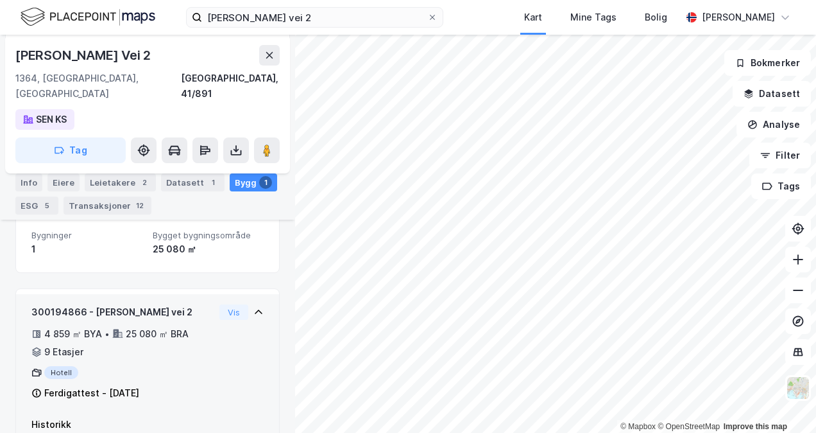
scroll to position [194, 0]
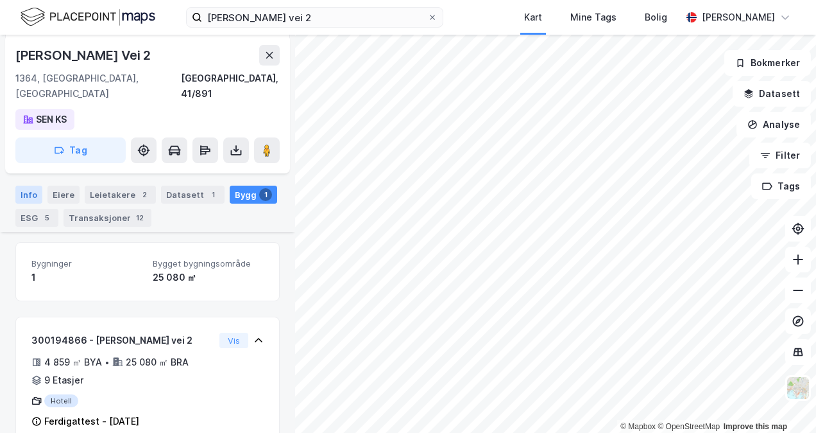
click at [40, 185] on div "Info" at bounding box center [28, 194] width 27 height 18
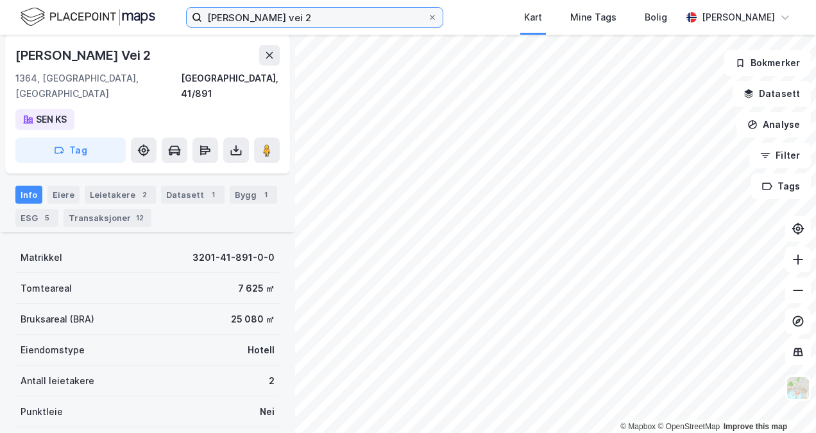
click at [370, 15] on input "[PERSON_NAME] vei 2" at bounding box center [314, 17] width 225 height 19
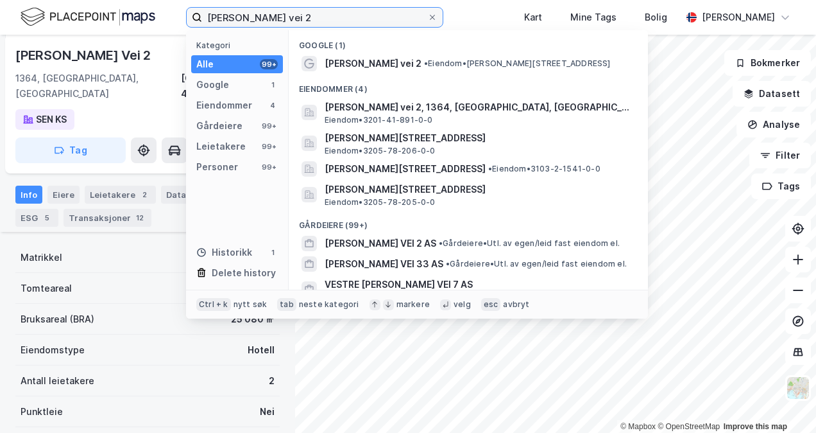
click at [367, 14] on input "[PERSON_NAME] vei 2" at bounding box center [314, 17] width 225 height 19
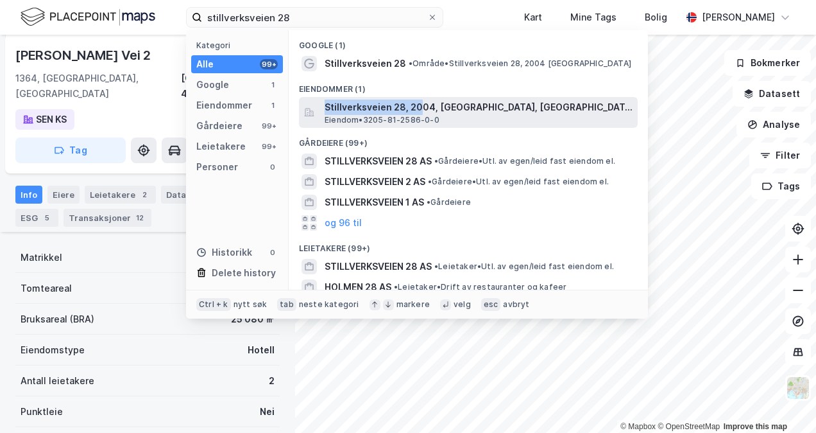
click at [420, 96] on div "Google (1) Stillverksveien 28 • Område • [STREET_ADDRESS], 2004 [GEOGRAPHIC_DAT…" at bounding box center [468, 159] width 359 height 259
click at [421, 99] on div "Stillverksveien 28, 2004, [GEOGRAPHIC_DATA], LILLESTRØM Eiendom • 3205-81-2586-…" at bounding box center [468, 112] width 339 height 31
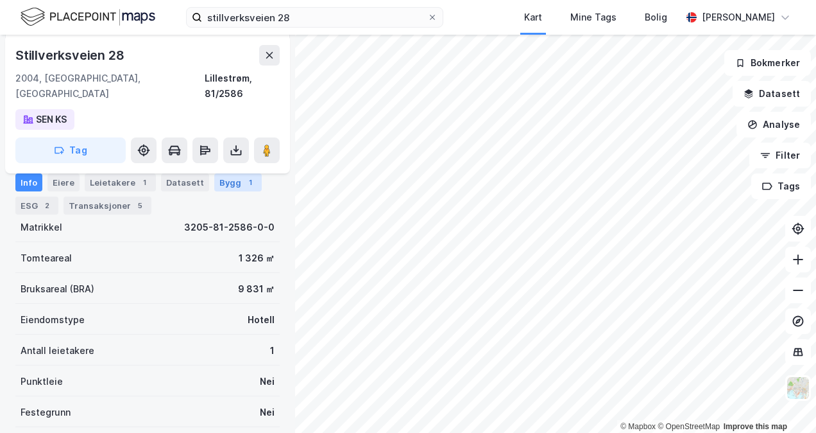
click at [230, 186] on div "Bygg 1" at bounding box center [237, 182] width 47 height 18
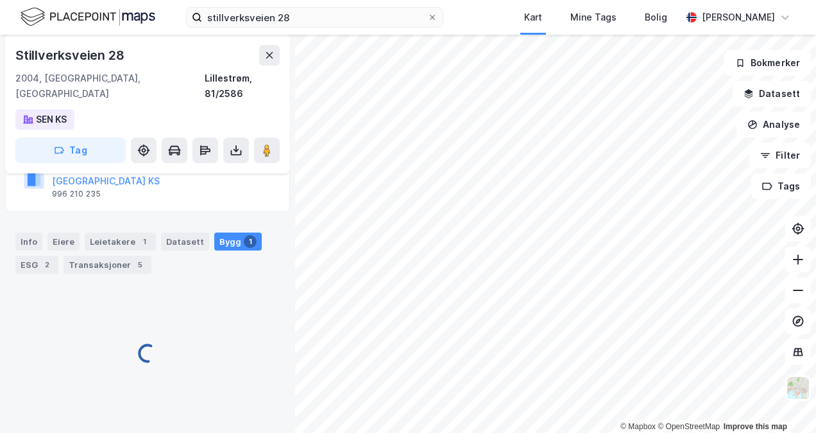
scroll to position [173, 0]
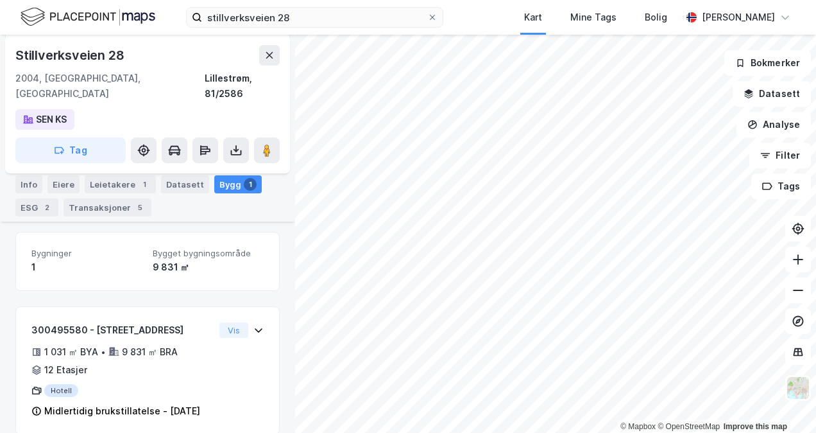
click at [271, 293] on div "Stillverksveien 28 2004, [GEOGRAPHIC_DATA], [GEOGRAPHIC_DATA], 81/2586 SEN KS T…" at bounding box center [147, 234] width 295 height 398
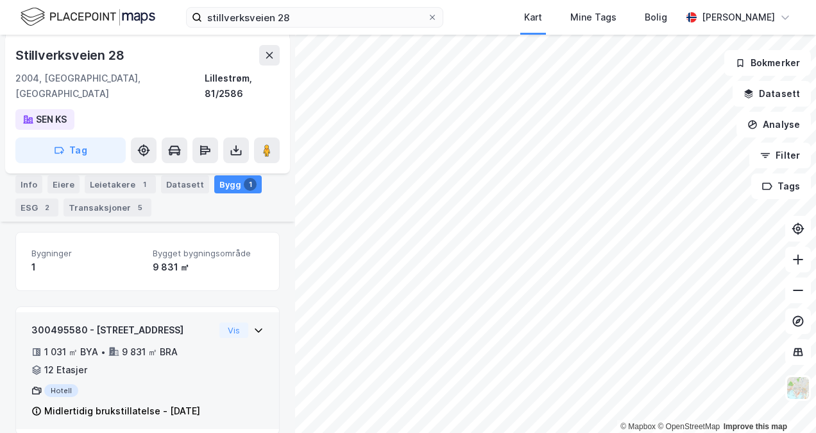
click at [257, 312] on div "300495580 - Stillverksveien 28 1 031 ㎡ BYA • 9 831 ㎡ BRA • 12 Etasjer Hotell Mi…" at bounding box center [147, 370] width 263 height 117
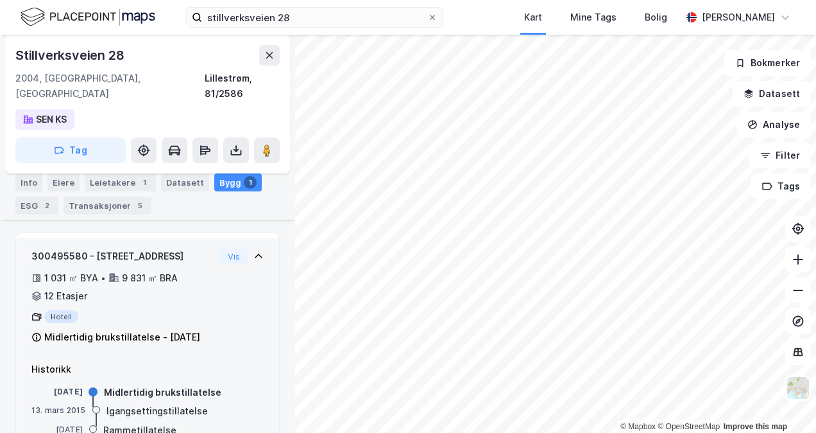
scroll to position [272, 0]
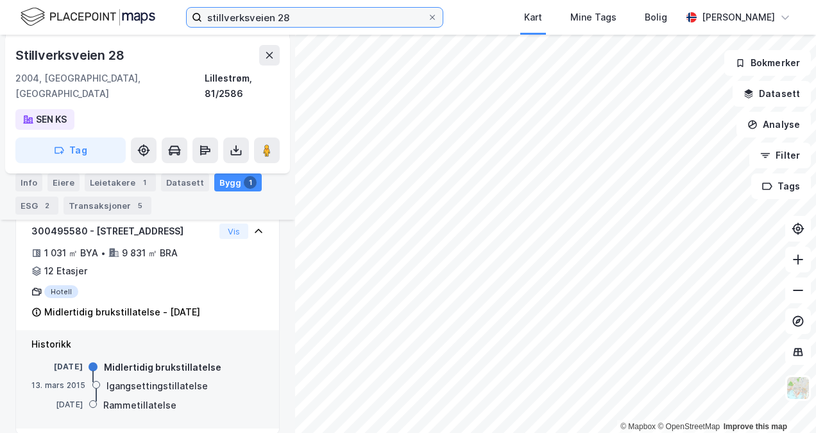
click at [281, 21] on input "stillverksveien 28" at bounding box center [314, 17] width 225 height 19
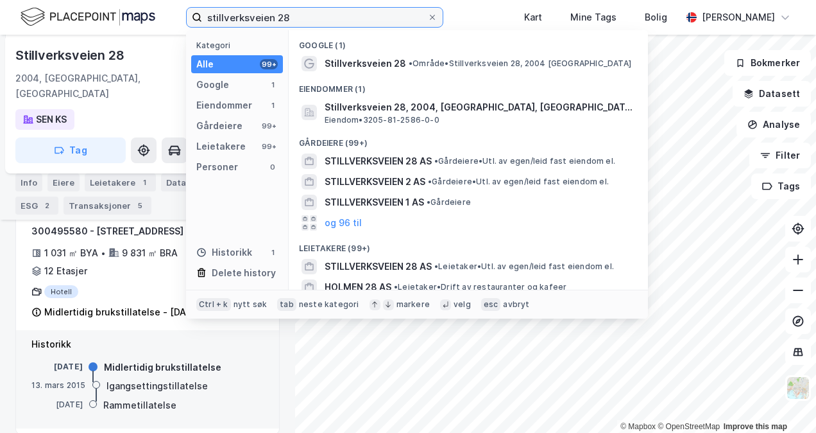
click at [281, 21] on input "stillverksveien 28" at bounding box center [314, 17] width 225 height 19
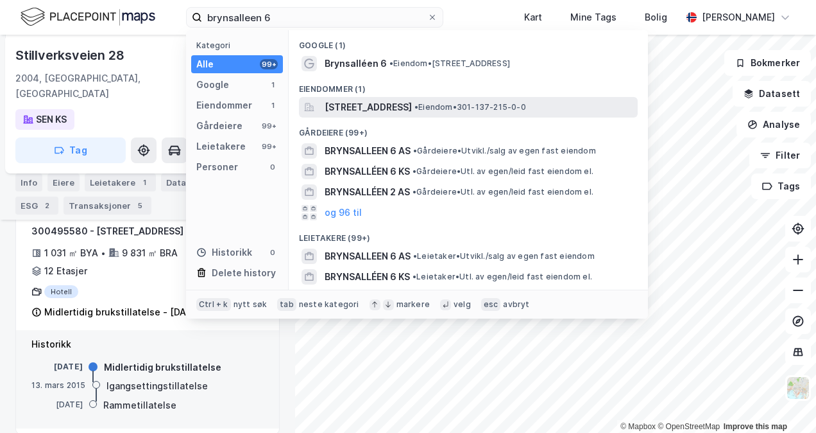
click at [408, 109] on span "[STREET_ADDRESS]" at bounding box center [368, 106] width 87 height 15
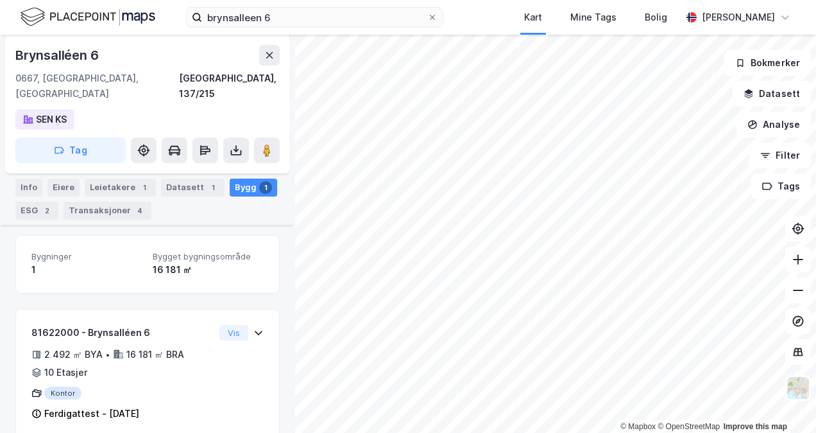
scroll to position [158, 0]
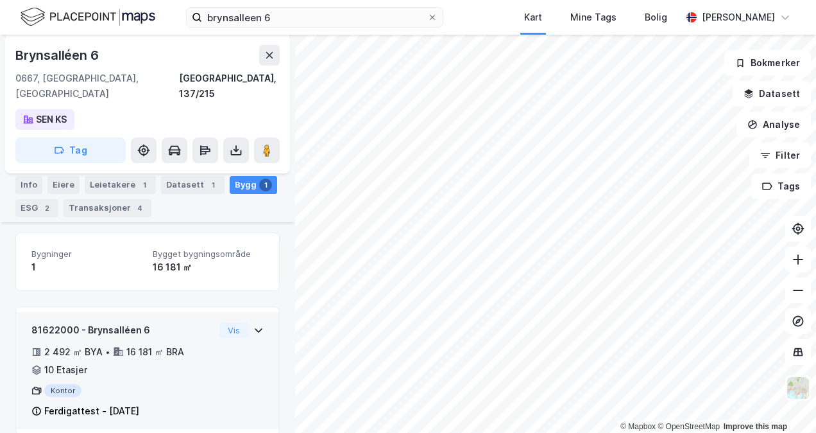
click at [253, 325] on icon at bounding box center [258, 330] width 10 height 10
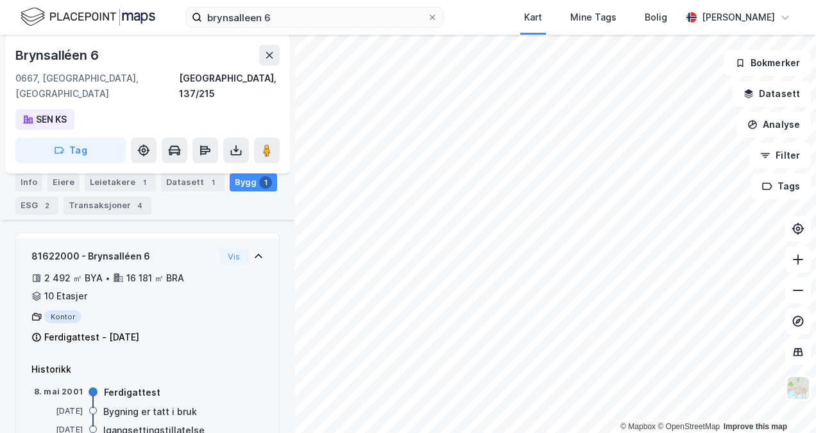
scroll to position [276, 0]
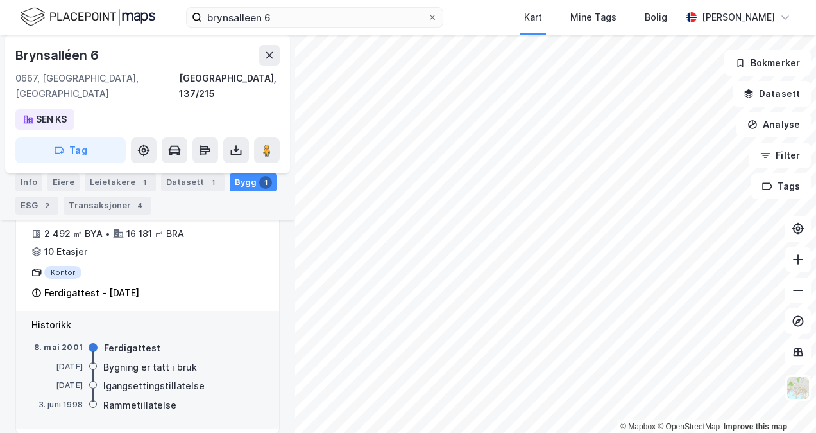
click at [122, 359] on div "Bygning er tatt i bruk" at bounding box center [150, 366] width 94 height 15
click at [37, 181] on div "Info" at bounding box center [28, 182] width 27 height 18
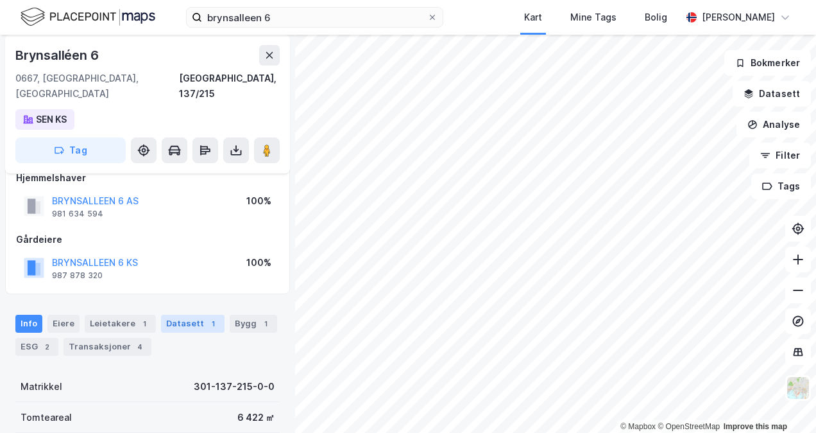
scroll to position [83, 0]
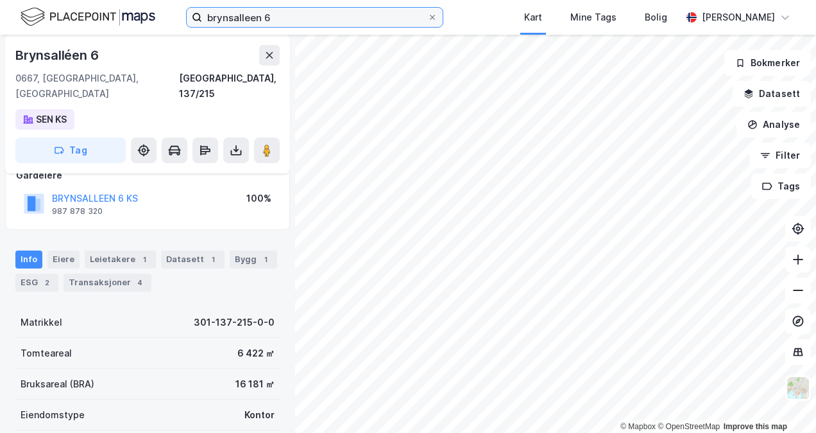
click at [244, 22] on input "brynsalleen 6" at bounding box center [314, 17] width 225 height 19
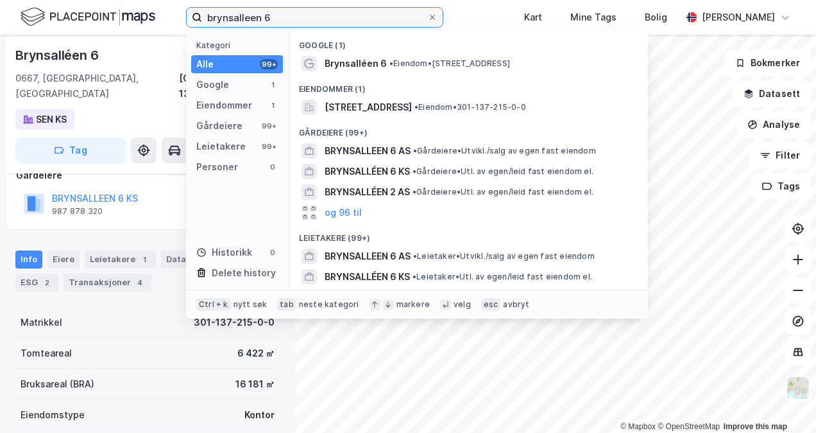
click at [244, 22] on input "brynsalleen 6" at bounding box center [314, 17] width 225 height 19
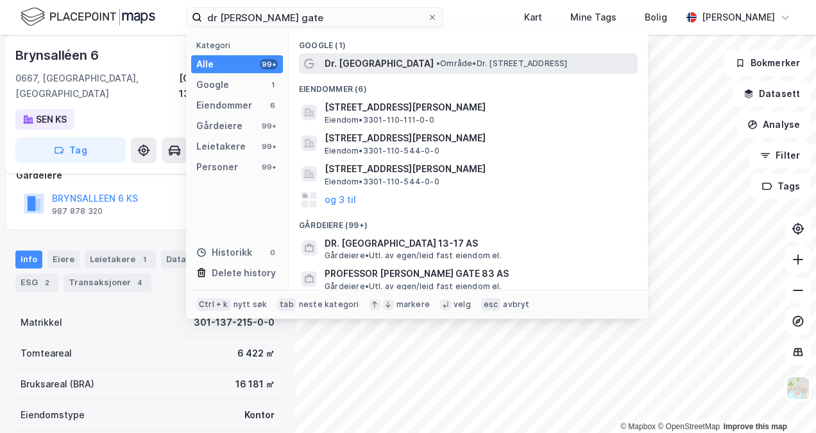
click at [390, 60] on span "Dr. [GEOGRAPHIC_DATA]" at bounding box center [379, 63] width 109 height 15
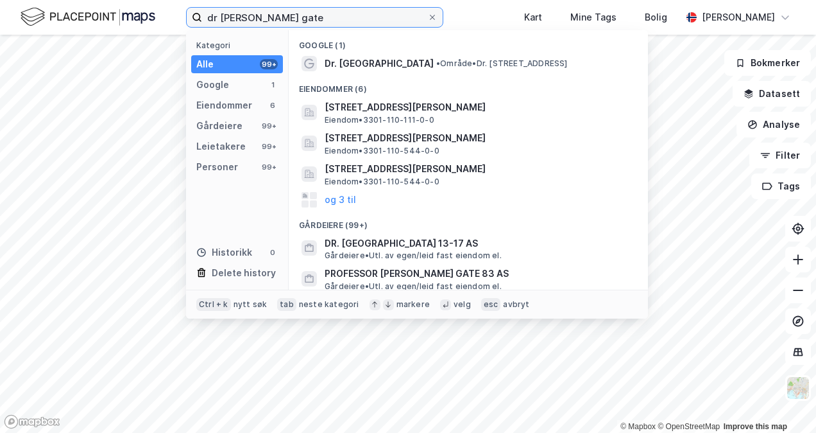
click at [283, 19] on input "dr [PERSON_NAME] gate" at bounding box center [314, 17] width 225 height 19
click at [309, 14] on input "dr [PERSON_NAME] gate" at bounding box center [314, 17] width 225 height 19
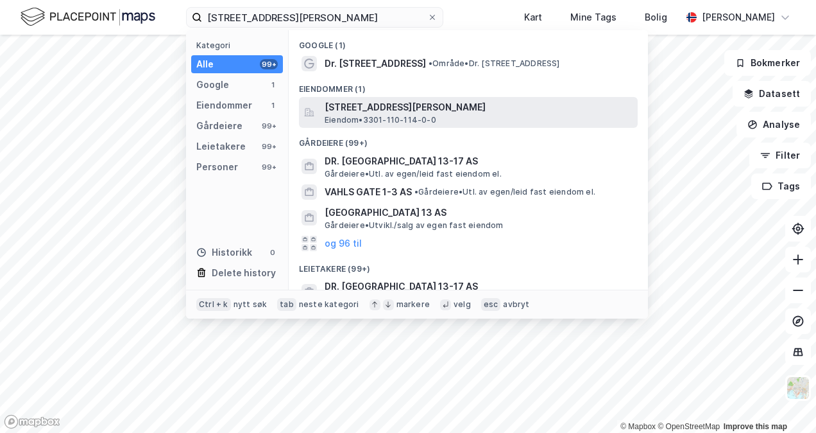
click at [363, 115] on span "Eiendom • 3301-110-114-0-0" at bounding box center [381, 120] width 112 height 10
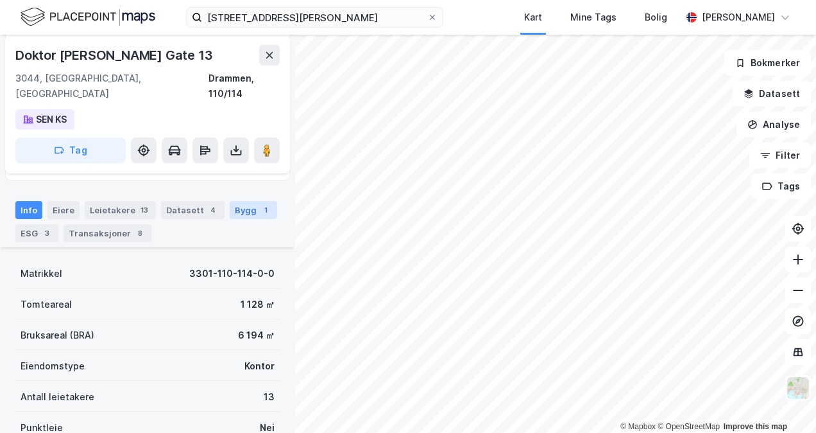
click at [236, 201] on div "Bygg 1" at bounding box center [253, 210] width 47 height 18
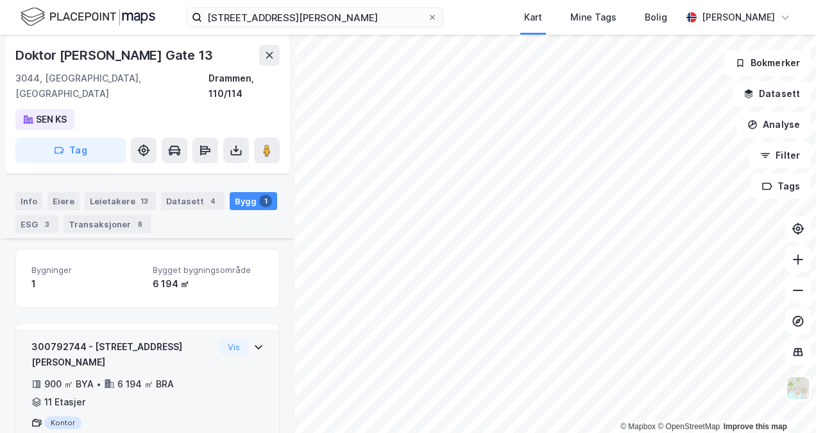
scroll to position [158, 0]
click at [263, 327] on div "300792744 - Doktor [PERSON_NAME] gate 13 900 ㎡ BYA • 6 194 ㎡ BRA • 11 Etasjer K…" at bounding box center [147, 393] width 263 height 132
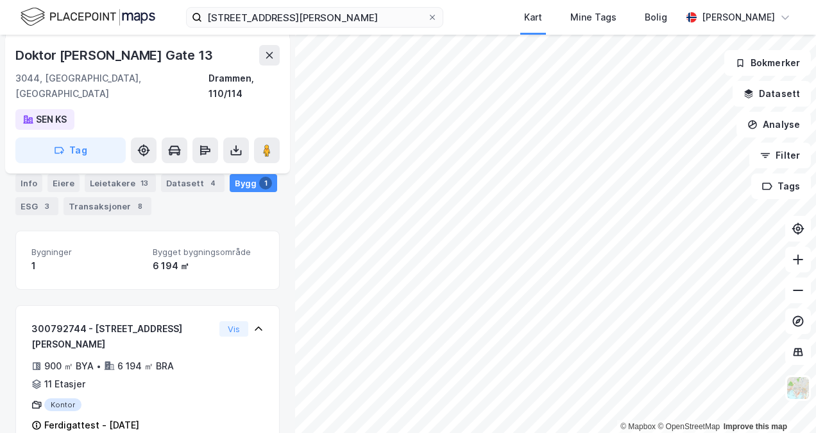
scroll to position [0, 0]
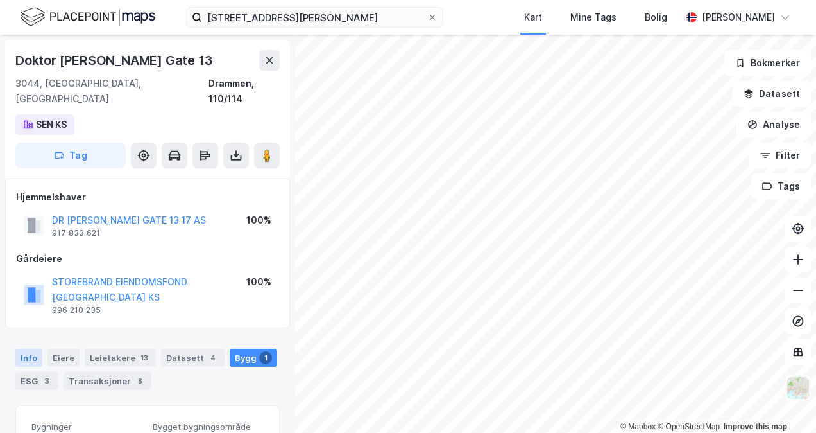
click at [38, 348] on div "Info" at bounding box center [28, 357] width 27 height 18
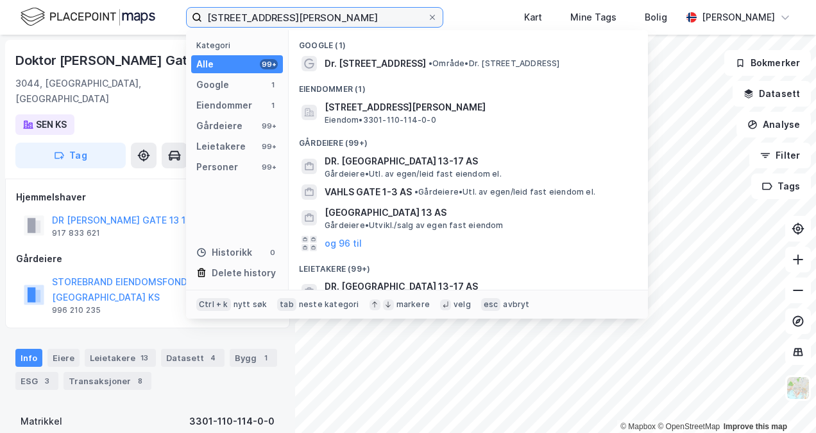
click at [252, 21] on input "[STREET_ADDRESS][PERSON_NAME]" at bounding box center [314, 17] width 225 height 19
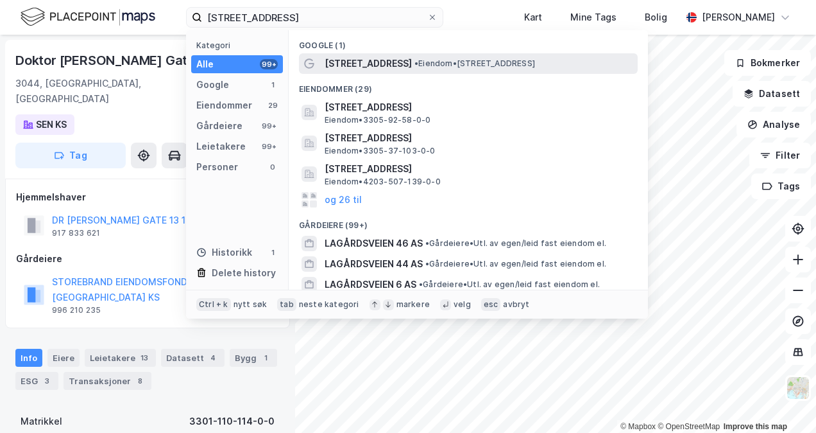
click at [454, 65] on span "• Eiendom • [STREET_ADDRESS]" at bounding box center [475, 63] width 121 height 10
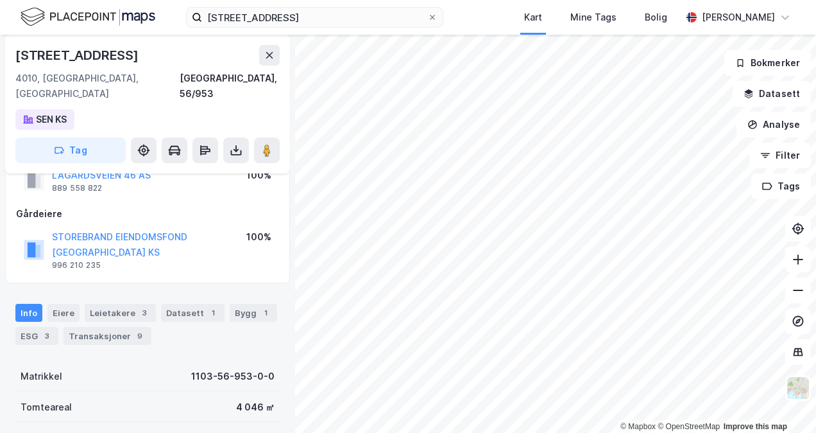
scroll to position [65, 0]
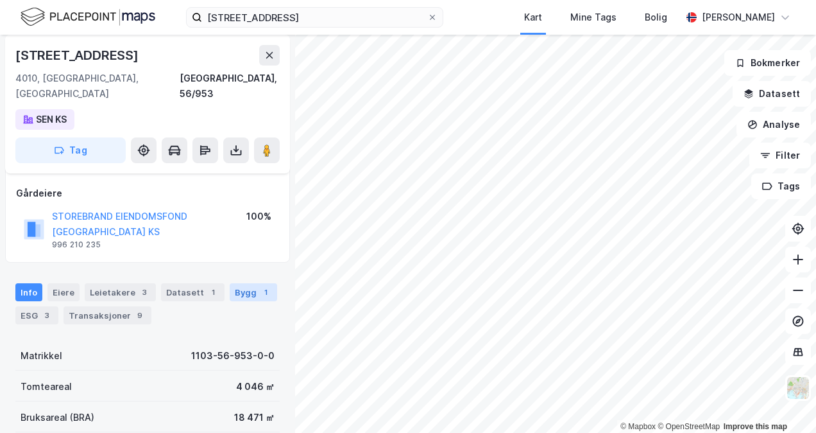
click at [239, 283] on div "Bygg 1" at bounding box center [253, 292] width 47 height 18
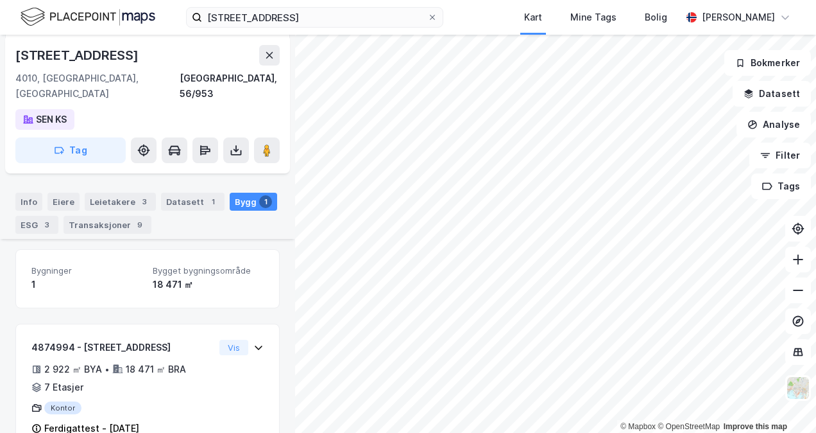
scroll to position [158, 0]
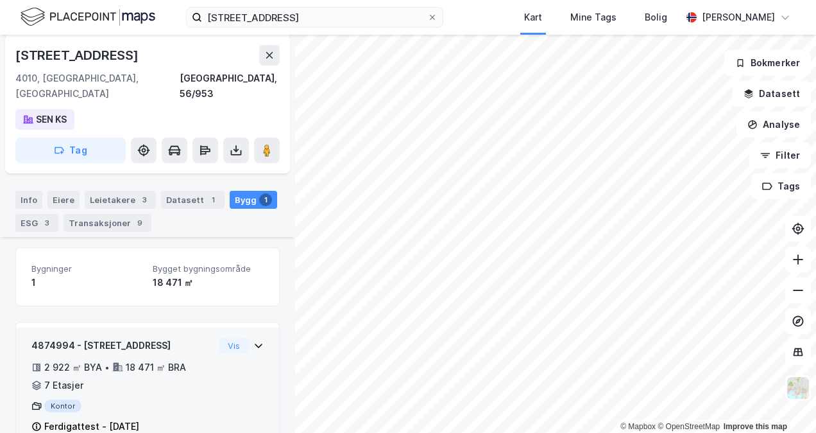
click at [255, 327] on div "4874994 - [GEOGRAPHIC_DATA] 46 2 922 ㎡ BYA • 18 471 ㎡ BRA • 7 Etasjer Kontor Fe…" at bounding box center [147, 385] width 263 height 117
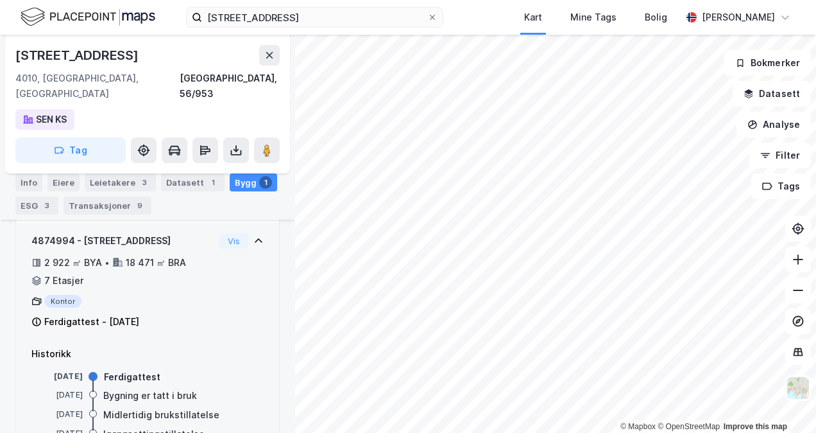
scroll to position [295, 0]
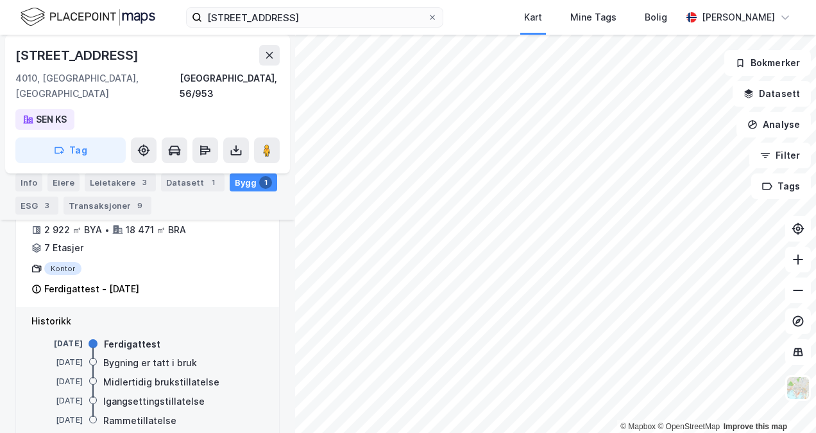
click at [40, 167] on div "Info [PERSON_NAME] 3 Datasett 1 Bygg 1 ESG 3 Transaksjoner 9" at bounding box center [147, 189] width 295 height 62
click at [32, 177] on div "Info" at bounding box center [28, 182] width 27 height 18
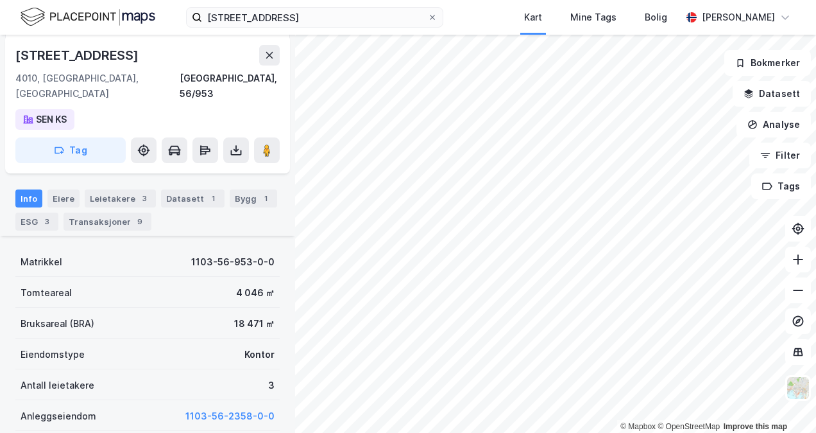
scroll to position [167, 0]
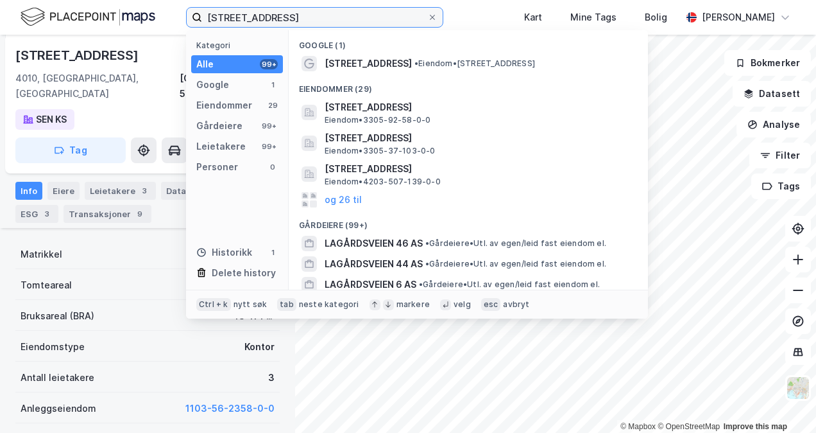
click at [254, 24] on input "[STREET_ADDRESS]" at bounding box center [314, 17] width 225 height 19
click at [284, 19] on input "[STREET_ADDRESS]" at bounding box center [314, 17] width 225 height 19
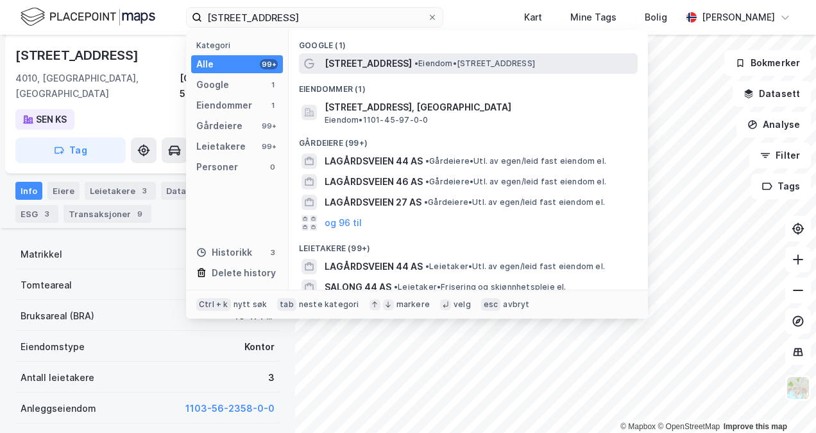
click at [439, 69] on div "[STREET_ADDRESS] • Eiendom • [STREET_ADDRESS]" at bounding box center [480, 63] width 311 height 15
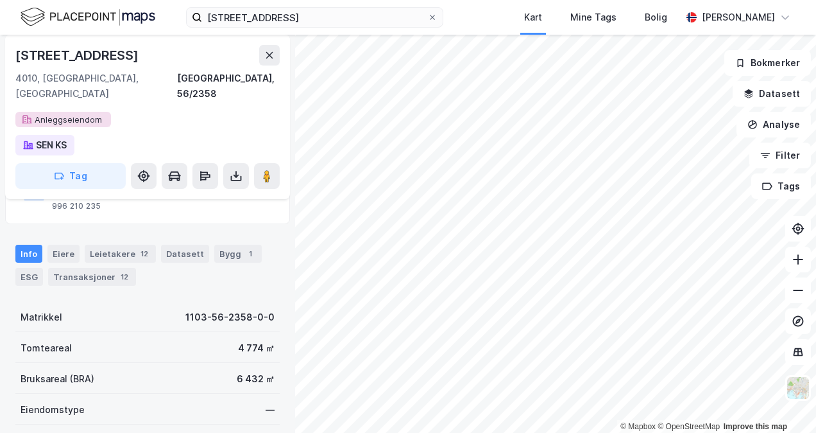
scroll to position [103, 0]
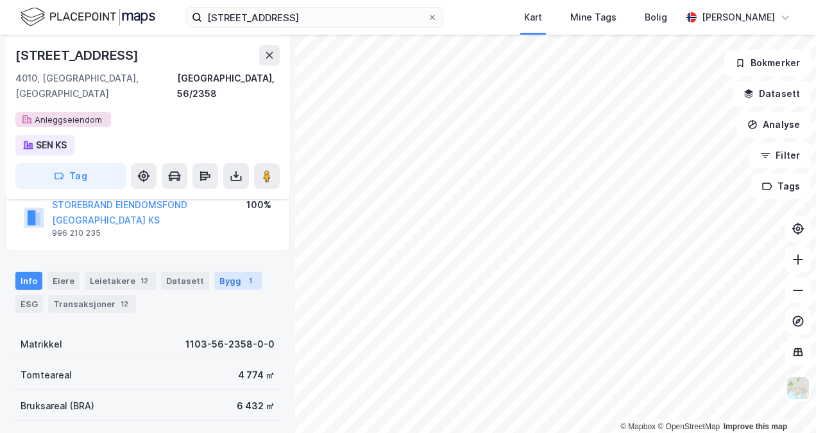
click at [227, 271] on div "Bygg 1" at bounding box center [237, 280] width 47 height 18
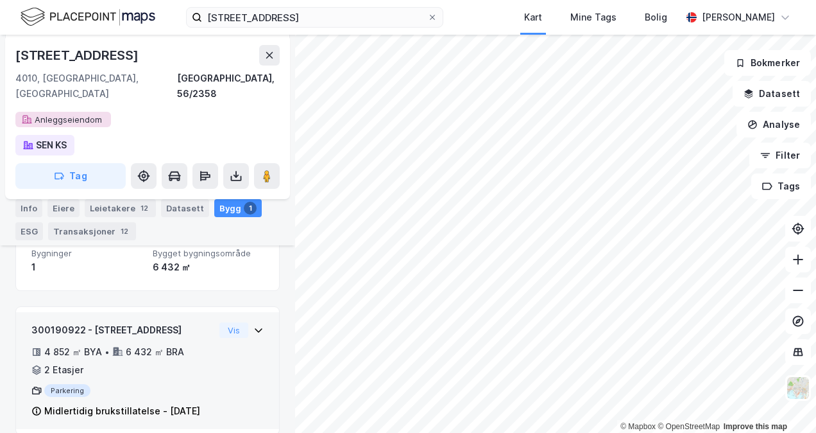
click at [257, 313] on div "300190922 - [GEOGRAPHIC_DATA] 44 4 852 ㎡ BYA • 6 432 ㎡ BRA • 2 Etasjer Parkerin…" at bounding box center [147, 370] width 263 height 117
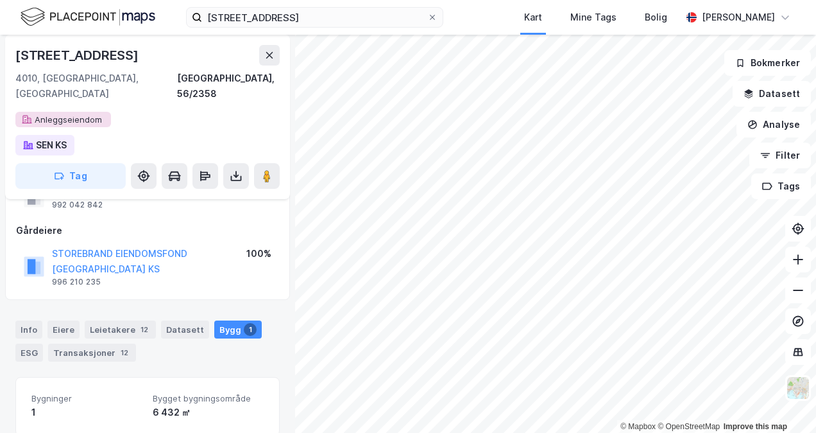
scroll to position [41, 0]
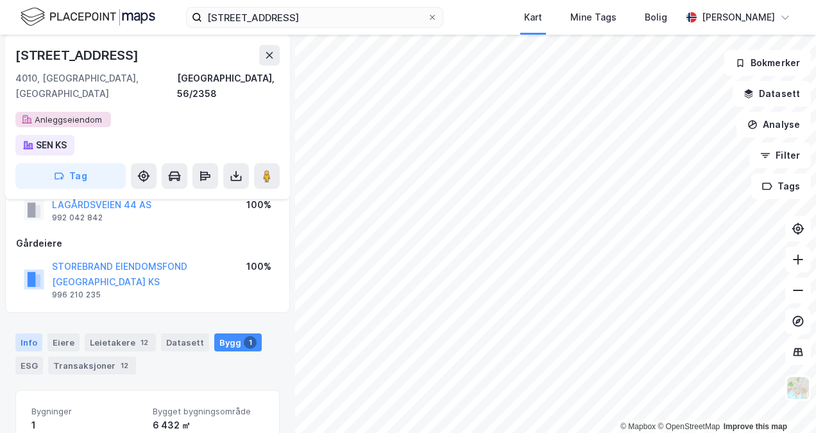
click at [35, 333] on div "Info" at bounding box center [28, 342] width 27 height 18
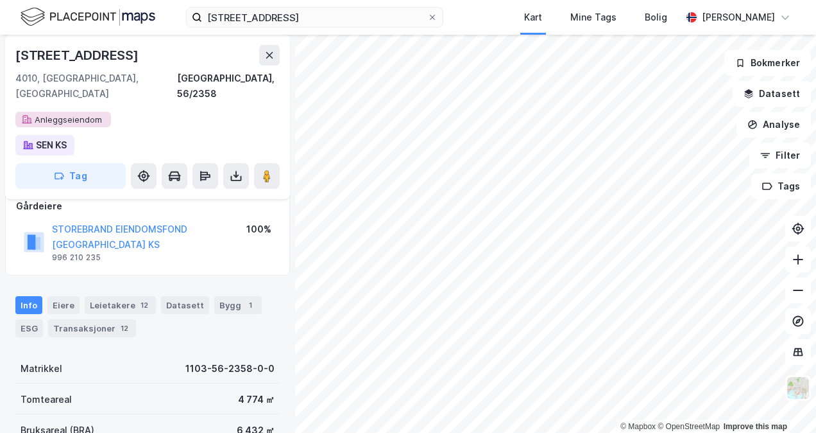
scroll to position [105, 0]
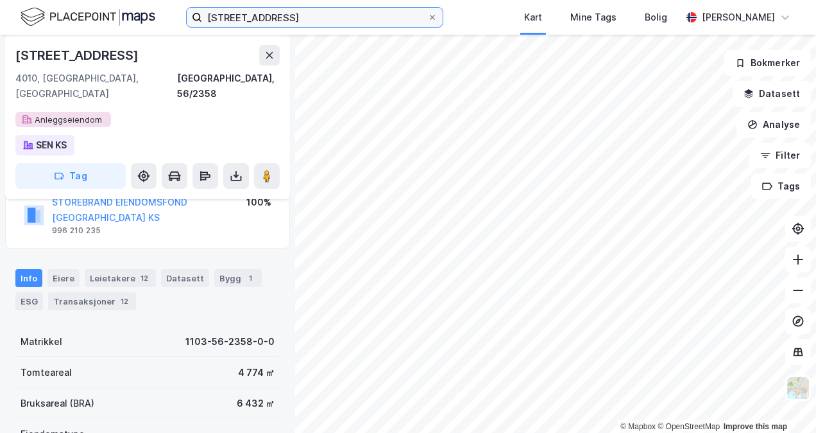
click at [314, 13] on input "[STREET_ADDRESS]" at bounding box center [314, 17] width 225 height 19
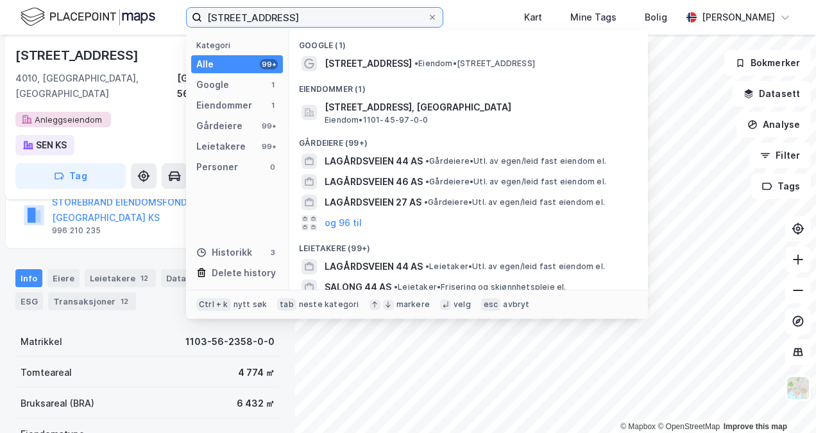
click at [314, 13] on input "[STREET_ADDRESS]" at bounding box center [314, 17] width 225 height 19
click at [313, 13] on input "[STREET_ADDRESS]" at bounding box center [314, 17] width 225 height 19
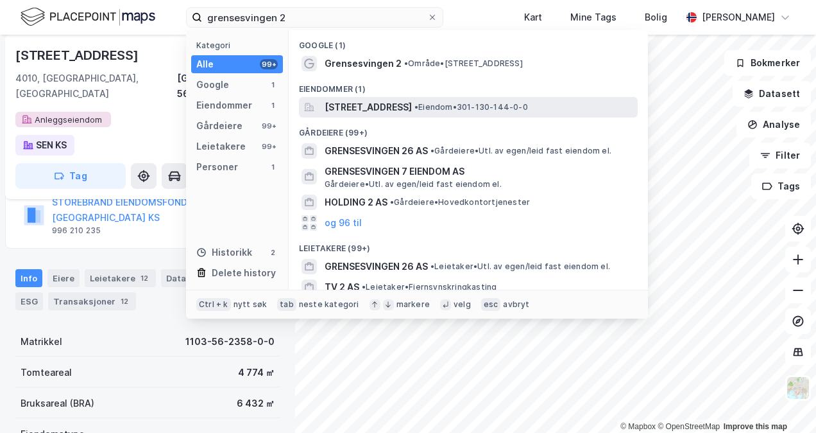
click at [412, 106] on span "[STREET_ADDRESS]" at bounding box center [368, 106] width 87 height 15
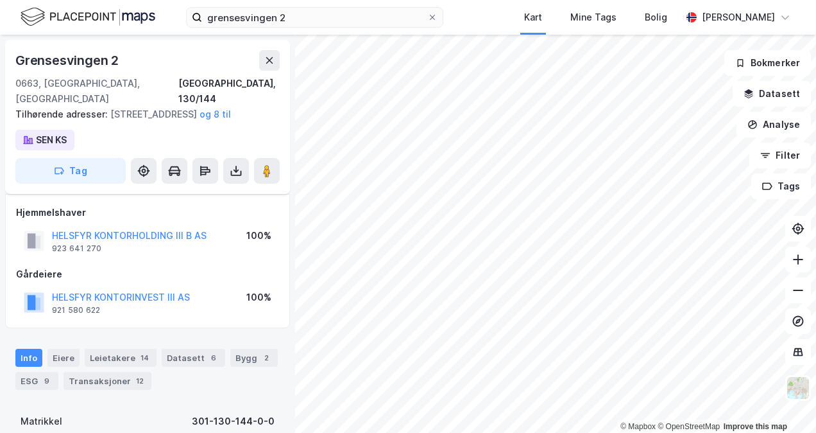
scroll to position [105, 0]
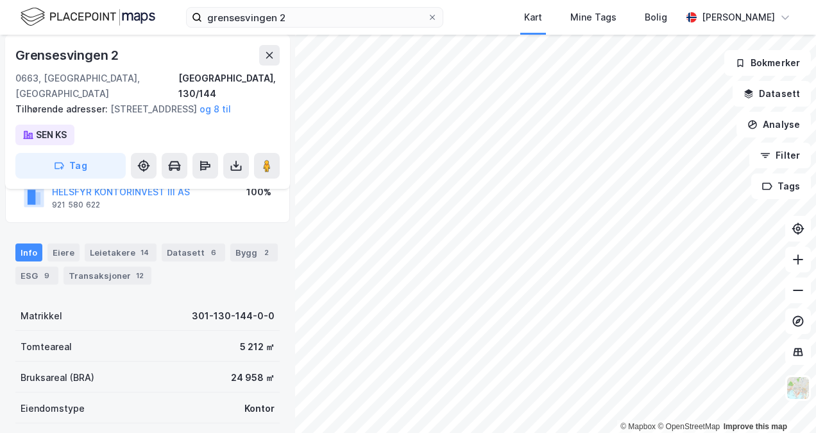
click at [18, 424] on div "Antall leietakere 14" at bounding box center [147, 438] width 264 height 31
click at [280, 27] on label "grensesvingen 2" at bounding box center [314, 17] width 257 height 21
click at [280, 27] on input "grensesvingen 2" at bounding box center [314, 17] width 225 height 19
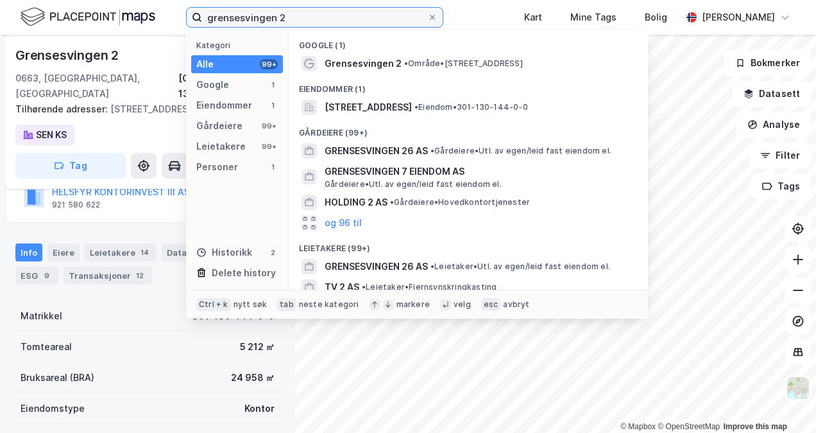
click at [280, 26] on input "grensesvingen 2" at bounding box center [314, 17] width 225 height 19
click at [283, 22] on input "grensesvingen 2" at bounding box center [314, 17] width 225 height 19
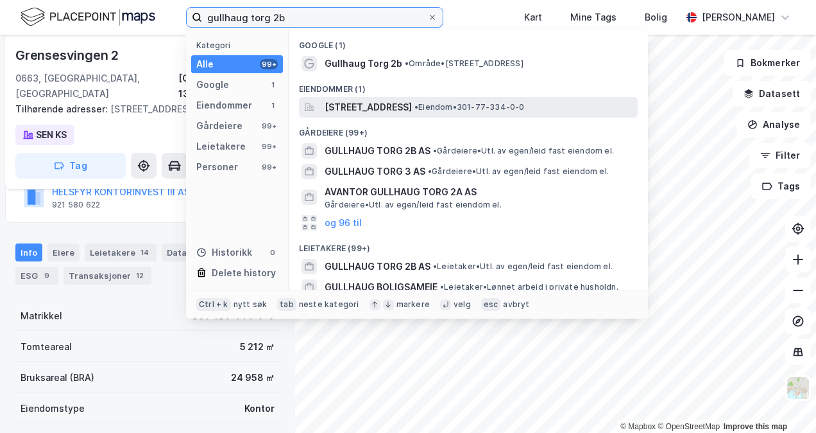
type input "gullhaug torg 2b"
click at [412, 108] on span "[STREET_ADDRESS]" at bounding box center [368, 106] width 87 height 15
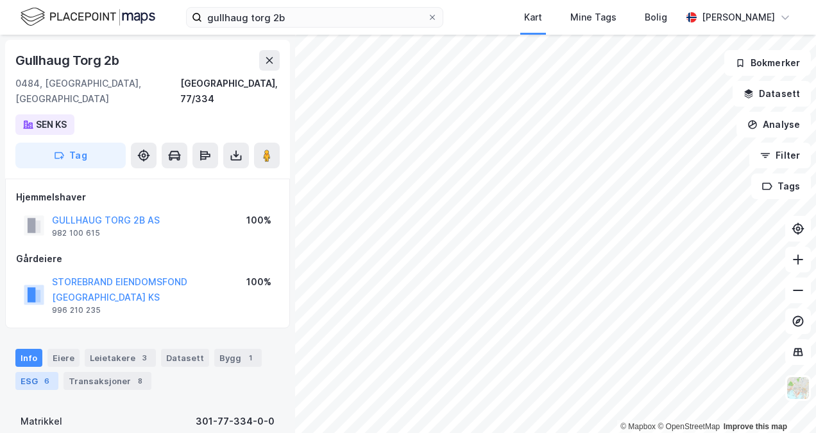
scroll to position [105, 0]
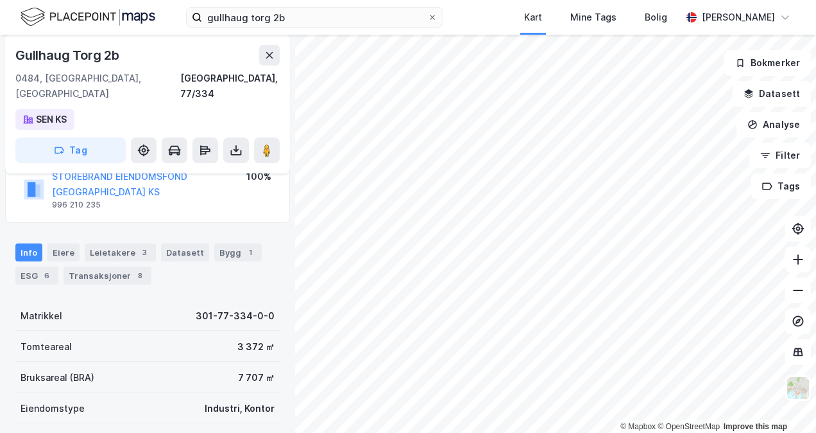
drag, startPoint x: 196, startPoint y: 225, endPoint x: 205, endPoint y: 223, distance: 9.2
click at [198, 243] on div "Datasett" at bounding box center [185, 252] width 48 height 18
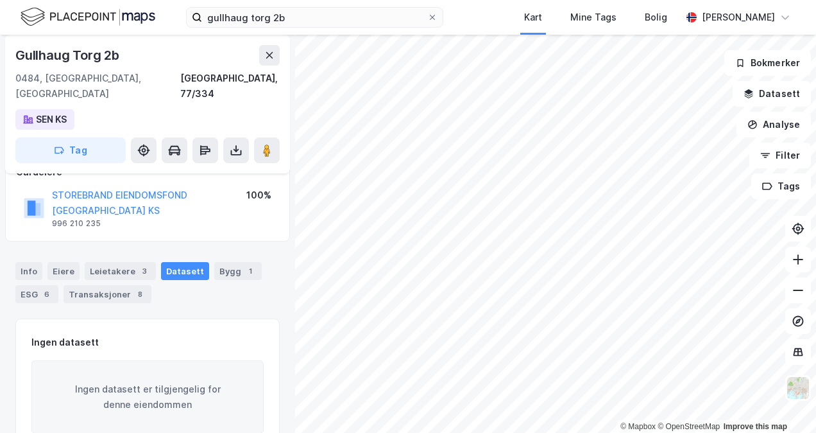
click at [217, 246] on div "Info [PERSON_NAME] 3 Datasett Bygg 1 ESG 6 Transaksjoner 8" at bounding box center [147, 277] width 295 height 62
click at [222, 262] on div "Bygg 1" at bounding box center [237, 271] width 47 height 18
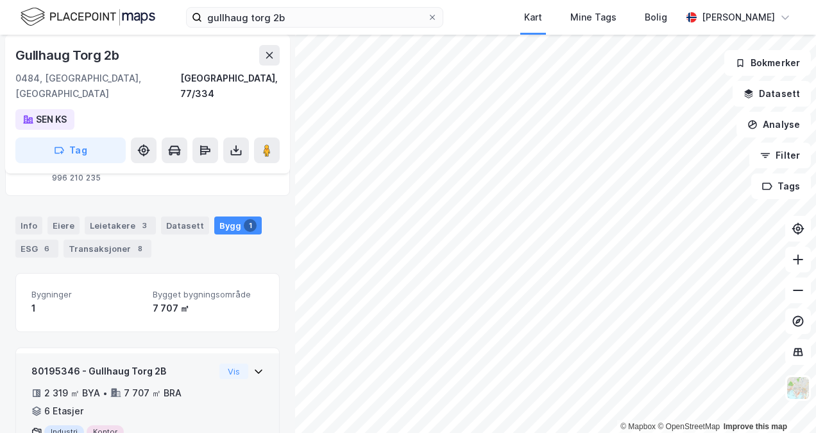
scroll to position [158, 0]
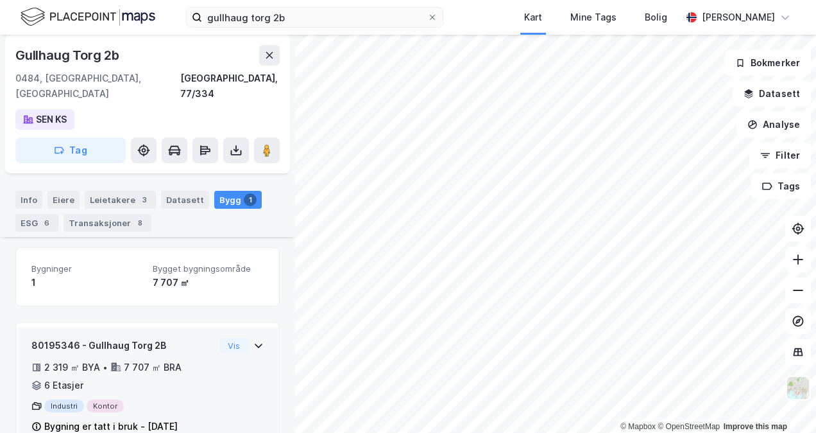
click at [253, 340] on icon at bounding box center [258, 345] width 10 height 10
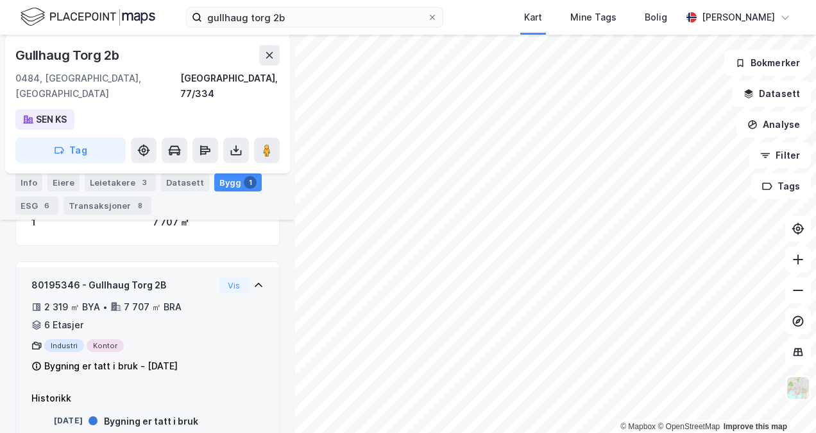
scroll to position [0, 0]
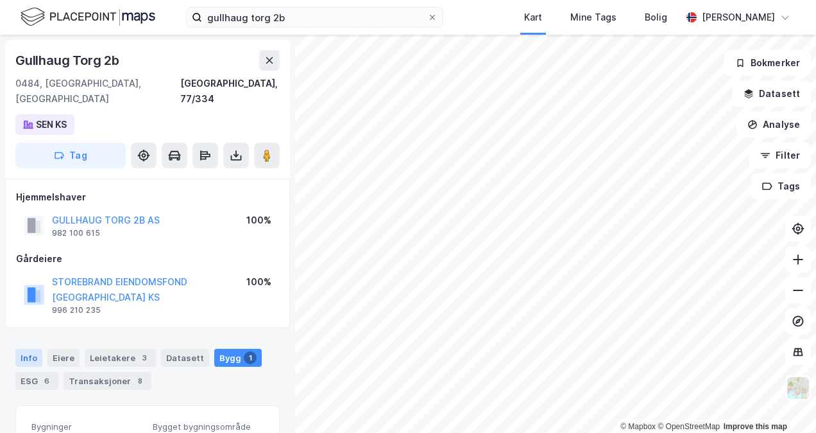
click at [33, 348] on div "Info" at bounding box center [28, 357] width 27 height 18
